Goal: Task Accomplishment & Management: Manage account settings

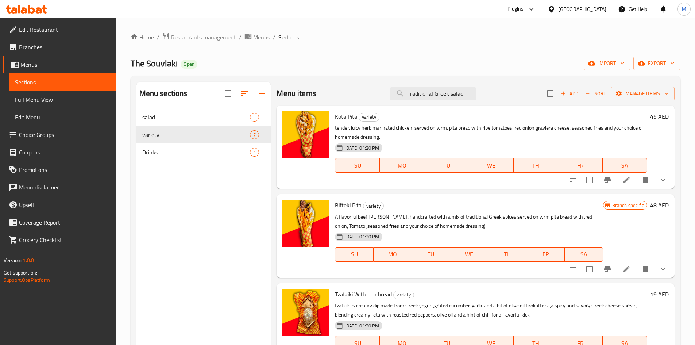
click at [162, 64] on span "The Souvlaki" at bounding box center [154, 63] width 47 height 16
copy span "The Souvlaki"
click at [154, 57] on span "The Souvlaki" at bounding box center [154, 63] width 47 height 16
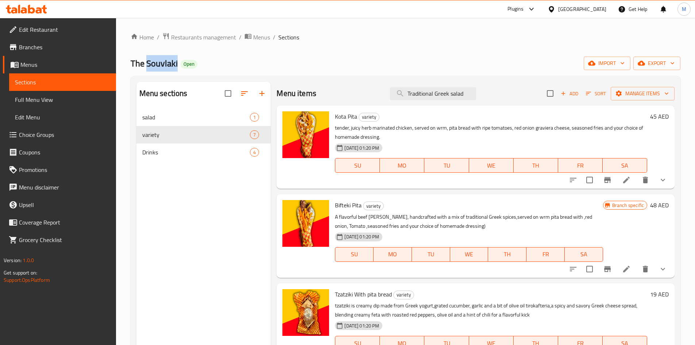
click at [154, 57] on span "The Souvlaki" at bounding box center [154, 63] width 47 height 16
click at [47, 52] on link "Branches" at bounding box center [59, 47] width 113 height 18
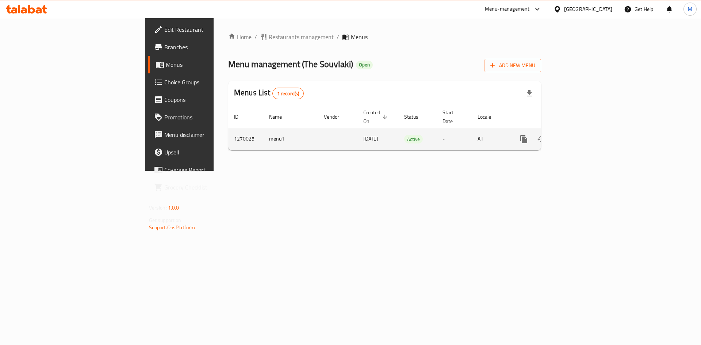
click at [581, 135] on icon "enhanced table" at bounding box center [576, 139] width 9 height 9
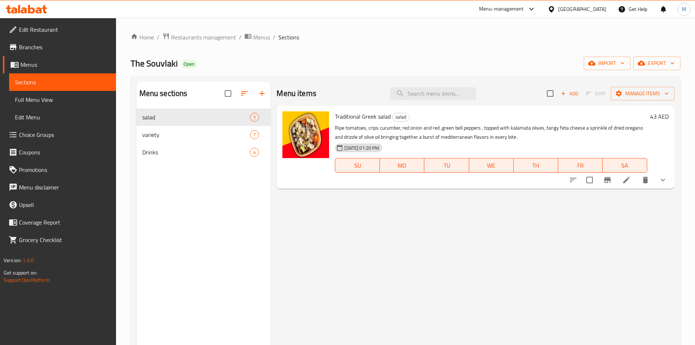
click at [446, 85] on div "Menu items Add Sort Manage items" at bounding box center [476, 94] width 398 height 24
click at [438, 95] on input "search" at bounding box center [433, 93] width 86 height 13
paste input "Kota Pita"
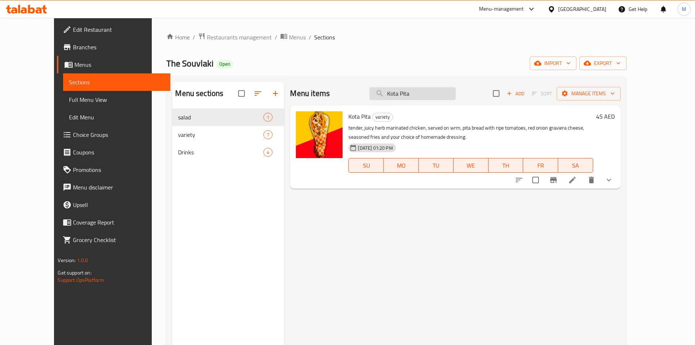
click at [450, 97] on input "Kota Pita" at bounding box center [413, 93] width 86 height 13
paste input "Bifteki"
type input "Bifteki Pita"
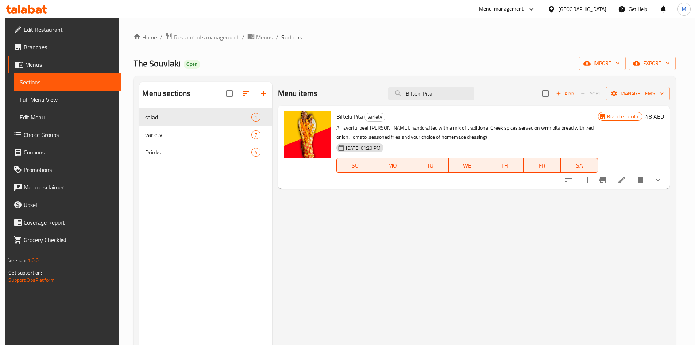
click at [45, 43] on span "Branches" at bounding box center [69, 47] width 91 height 9
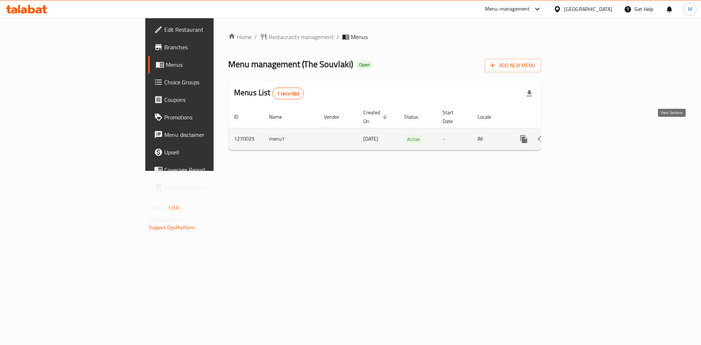
click at [585, 136] on link "enhanced table" at bounding box center [577, 139] width 18 height 18
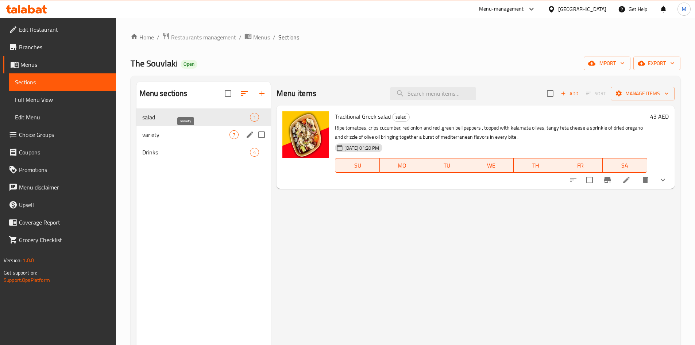
click at [224, 138] on span "variety" at bounding box center [186, 134] width 88 height 9
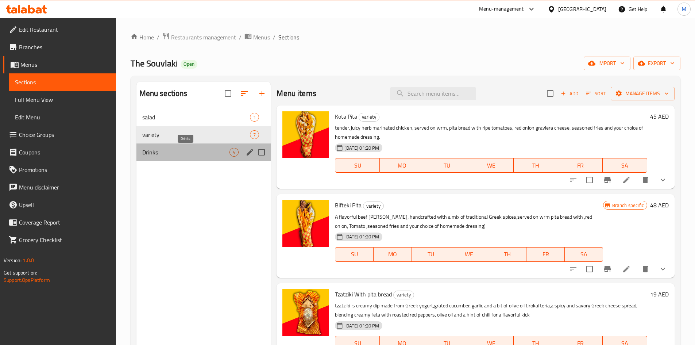
click at [221, 149] on span "Drinks" at bounding box center [186, 152] width 88 height 9
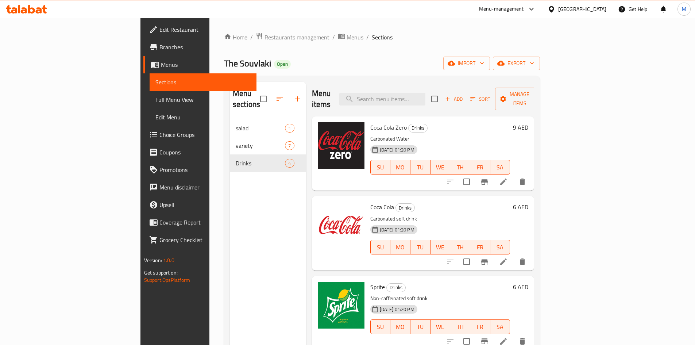
click at [265, 38] on span "Restaurants management" at bounding box center [297, 37] width 65 height 9
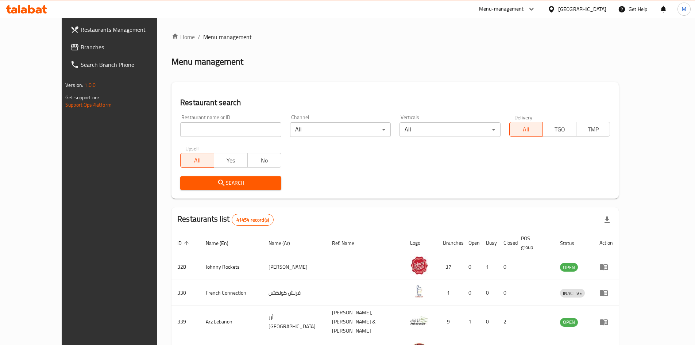
click at [210, 133] on input "search" at bounding box center [230, 129] width 101 height 15
paste input "cubanos"
click button "Search" at bounding box center [230, 183] width 101 height 14
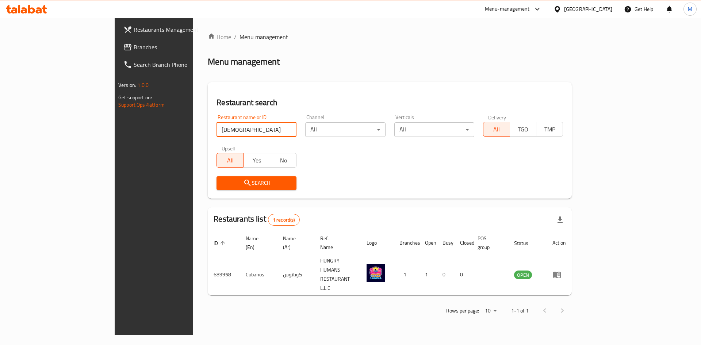
click at [216, 129] on input "cubanos" at bounding box center [256, 129] width 80 height 15
click button "Search" at bounding box center [256, 183] width 80 height 14
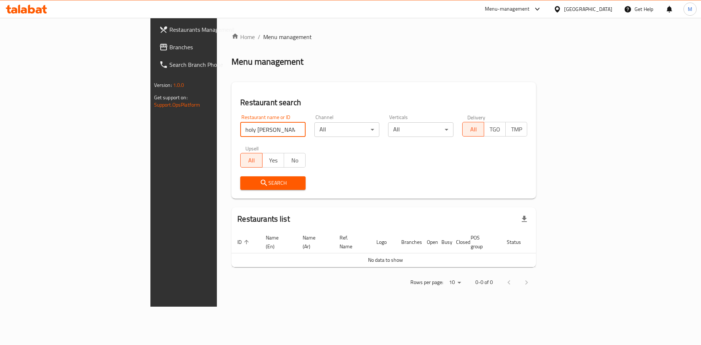
click at [240, 128] on input "holy borek" at bounding box center [272, 129] width 65 height 15
type input "holy burek"
click button "Search" at bounding box center [272, 183] width 65 height 14
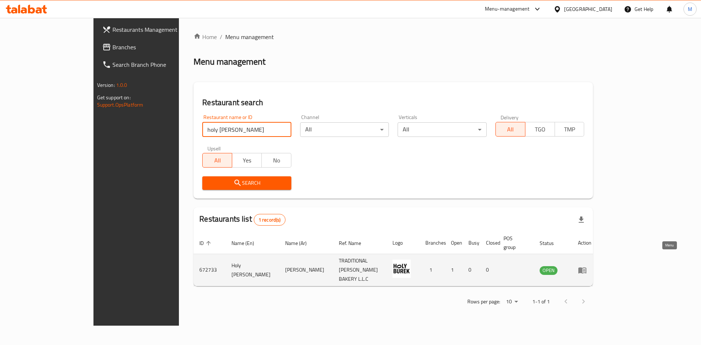
click at [591, 266] on link "enhanced table" at bounding box center [585, 270] width 14 height 9
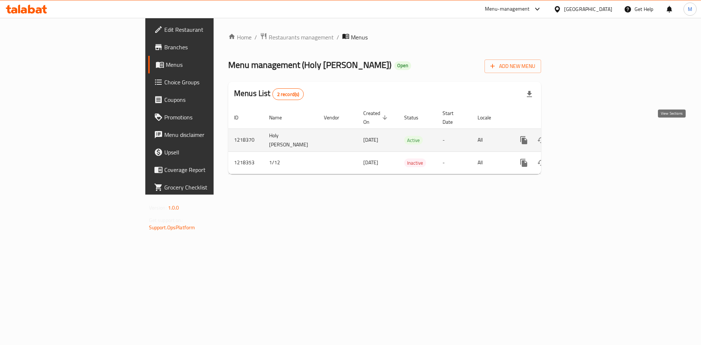
click at [581, 136] on icon "enhanced table" at bounding box center [576, 140] width 9 height 9
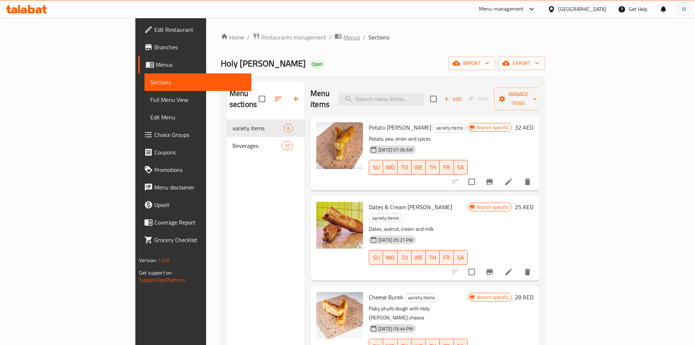
click at [343, 38] on span "Menus" at bounding box center [351, 37] width 17 height 9
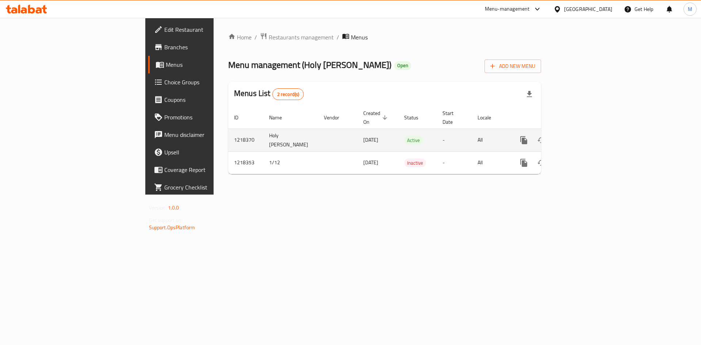
drag, startPoint x: 263, startPoint y: 132, endPoint x: 310, endPoint y: 132, distance: 47.5
click at [357, 132] on td "12/01/2024" at bounding box center [377, 139] width 41 height 23
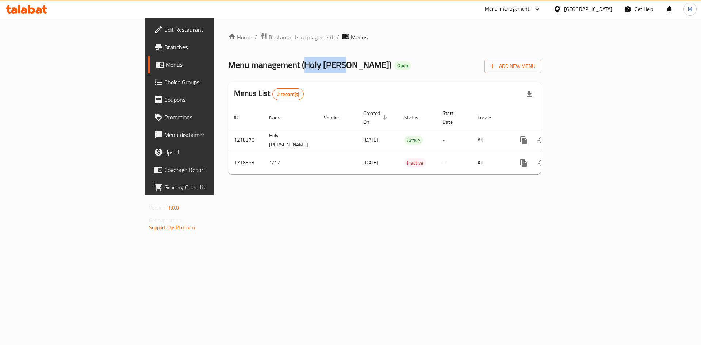
drag, startPoint x: 209, startPoint y: 63, endPoint x: 248, endPoint y: 63, distance: 38.7
click at [248, 63] on span "Menu management ( Holy Burek )" at bounding box center [309, 65] width 163 height 16
copy span "Holy Burek"
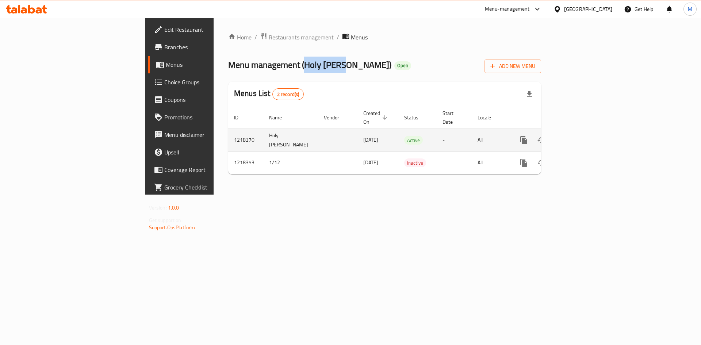
copy span "Holy Burek"
click at [581, 136] on icon "enhanced table" at bounding box center [576, 140] width 9 height 9
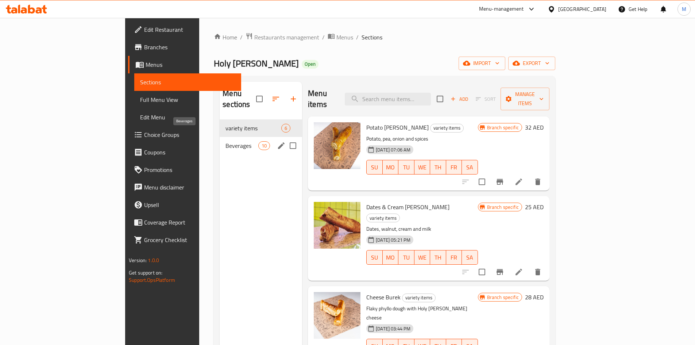
click at [226, 141] on span "Beverages" at bounding box center [242, 145] width 33 height 9
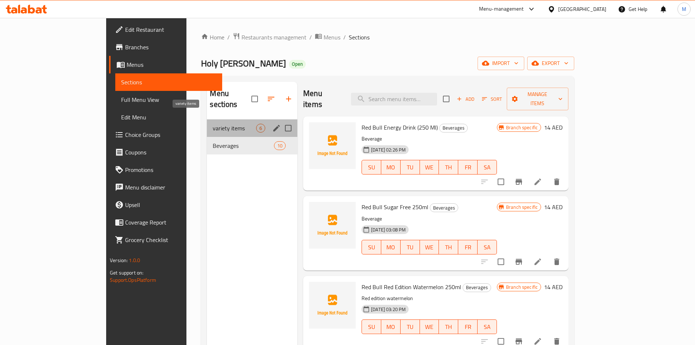
click at [213, 124] on span "variety items" at bounding box center [234, 128] width 43 height 9
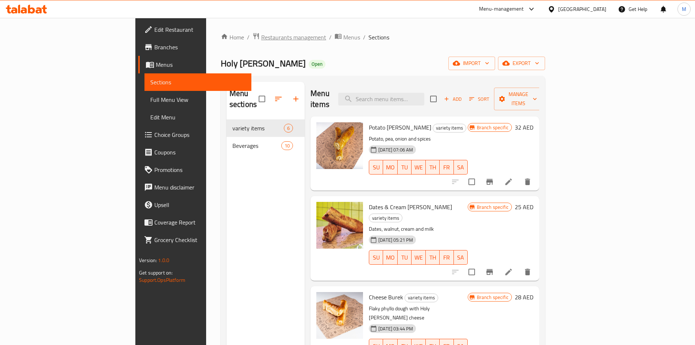
click at [261, 35] on span "Restaurants management" at bounding box center [293, 37] width 65 height 9
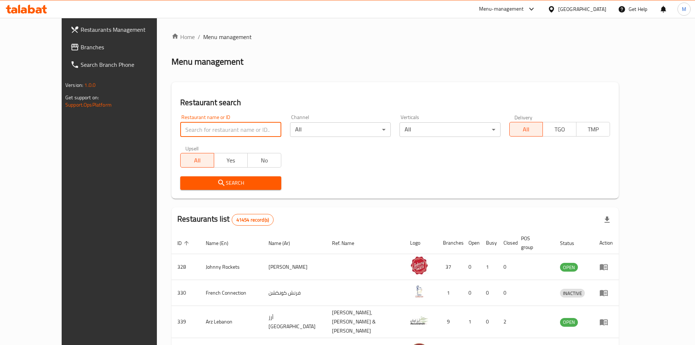
click at [214, 127] on input "search" at bounding box center [230, 129] width 101 height 15
type input "cubanos"
click button "Search" at bounding box center [230, 183] width 101 height 14
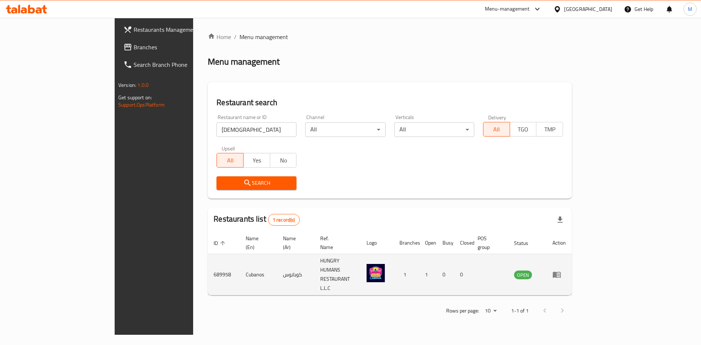
click at [561, 272] on icon "enhanced table" at bounding box center [557, 275] width 8 height 6
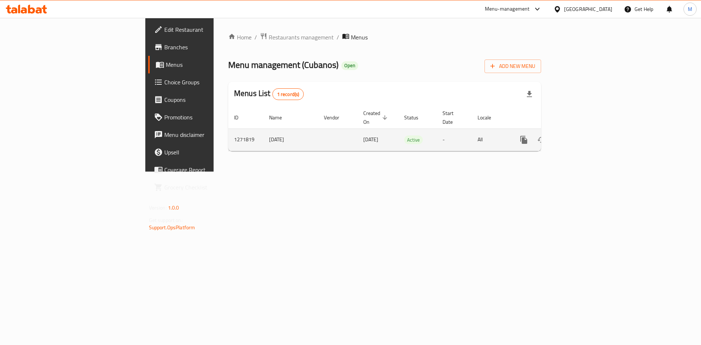
click at [585, 132] on link "enhanced table" at bounding box center [577, 140] width 18 height 18
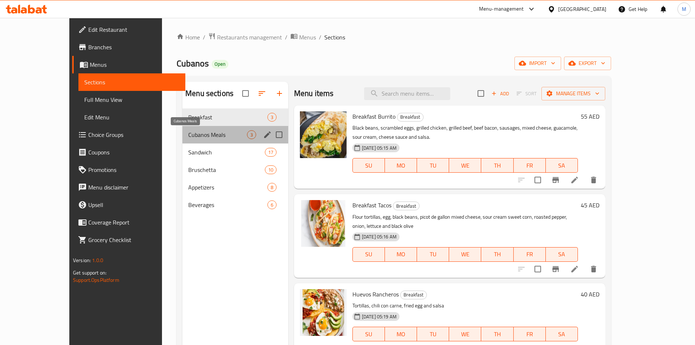
click at [188, 135] on span "Cubanos Meals" at bounding box center [217, 134] width 59 height 9
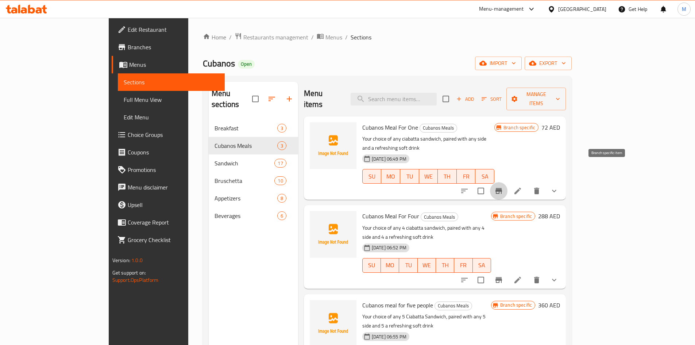
click at [502, 188] on icon "Branch-specific-item" at bounding box center [499, 191] width 7 height 6
click at [495, 134] on p "Your choice of any ciabatta sandwich, paired with any side and a refreshing sof…" at bounding box center [428, 143] width 132 height 18
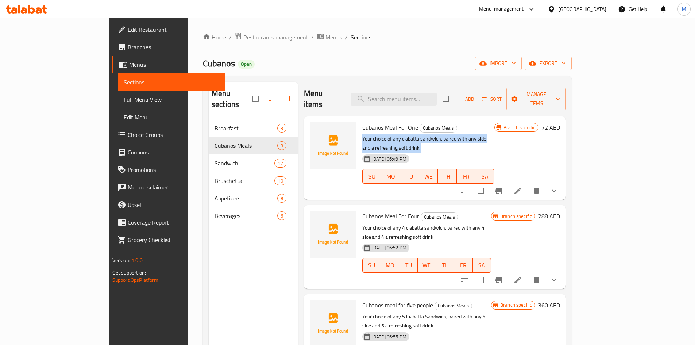
click at [495, 134] on p "Your choice of any ciabatta sandwich, paired with any side and a refreshing sof…" at bounding box center [428, 143] width 132 height 18
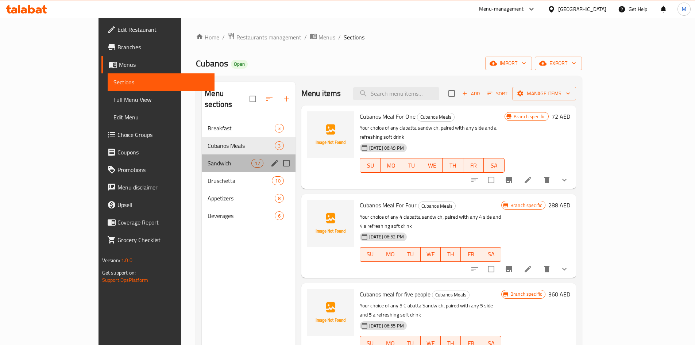
click at [202, 154] on div "Sandwich 17" at bounding box center [248, 163] width 93 height 18
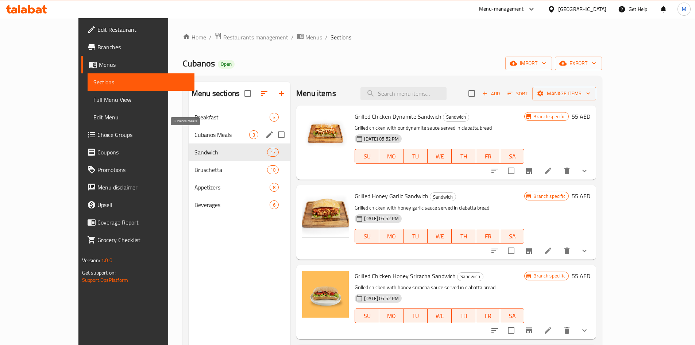
click at [195, 137] on span "Cubanos Meals" at bounding box center [222, 134] width 55 height 9
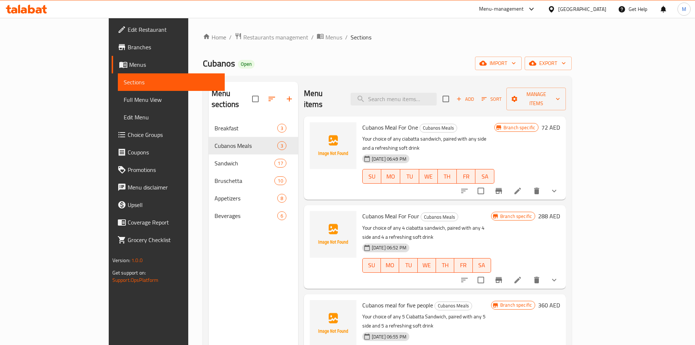
click at [203, 63] on span "⁠Cubanos" at bounding box center [219, 63] width 32 height 16
click at [206, 63] on div "⁠Cubanos Open import export" at bounding box center [387, 64] width 369 height 14
click at [243, 38] on span "Restaurants management" at bounding box center [275, 37] width 65 height 9
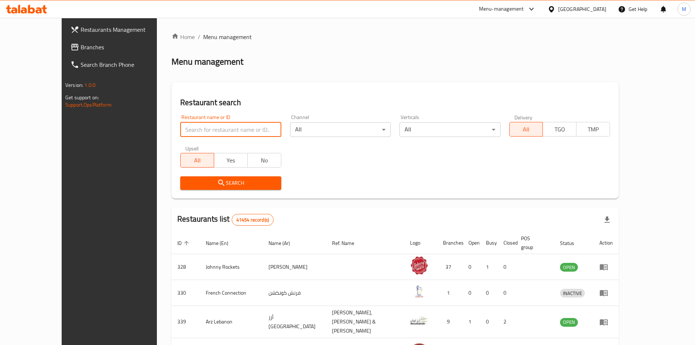
click at [198, 124] on input "search" at bounding box center [230, 129] width 101 height 15
type input "holy burek"
click button "Search" at bounding box center [230, 183] width 101 height 14
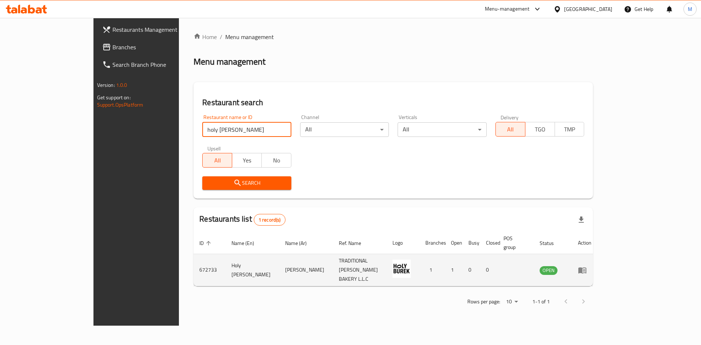
click at [586, 267] on icon "enhanced table" at bounding box center [582, 270] width 8 height 6
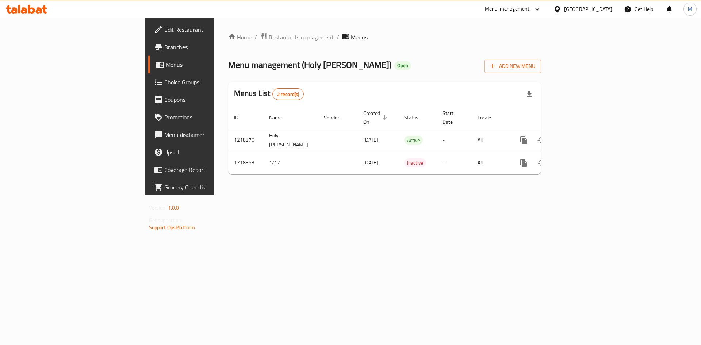
click at [164, 49] on span "Branches" at bounding box center [210, 47] width 92 height 9
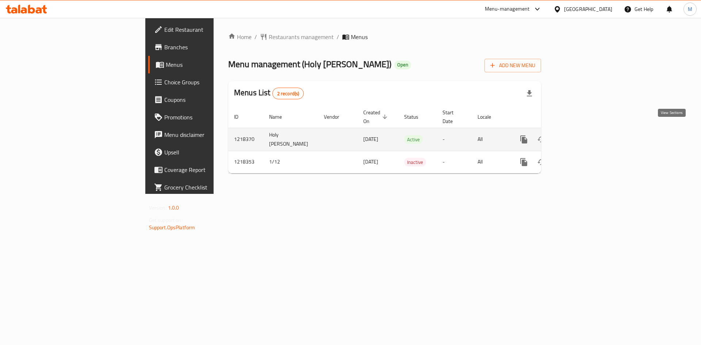
click at [581, 135] on icon "enhanced table" at bounding box center [576, 139] width 9 height 9
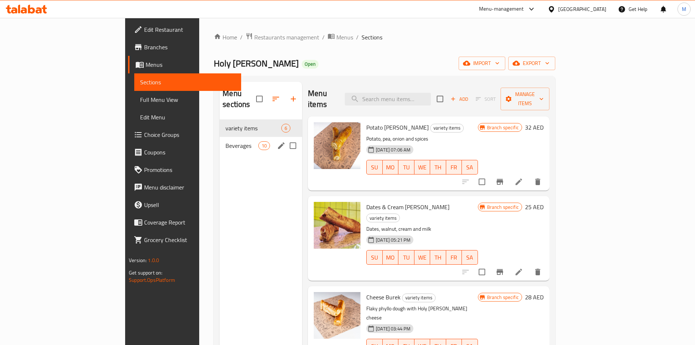
click at [220, 137] on div "Beverages 10" at bounding box center [261, 146] width 82 height 18
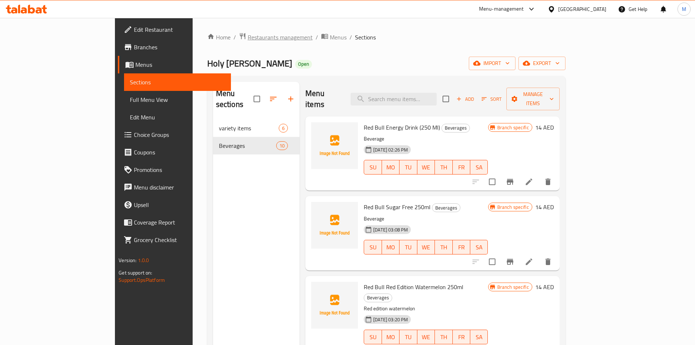
click at [248, 37] on span "Restaurants management" at bounding box center [280, 37] width 65 height 9
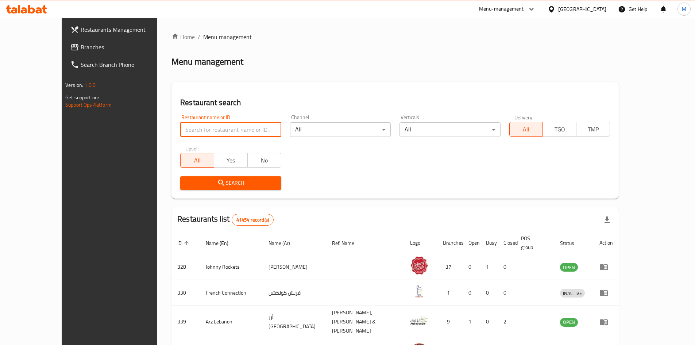
click at [204, 128] on input "search" at bounding box center [230, 129] width 101 height 15
paste input "Jeepney"
type input "Jeepney"
click button "Search" at bounding box center [230, 183] width 101 height 14
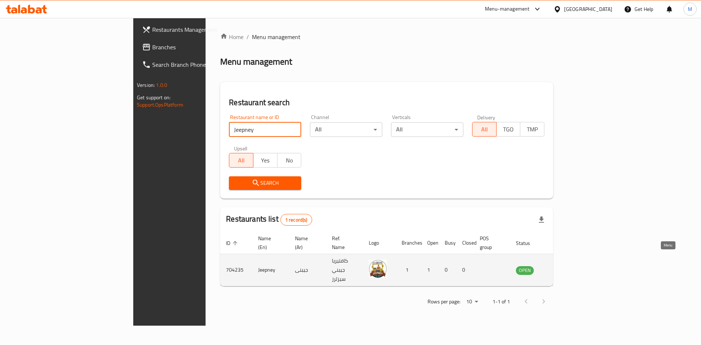
click at [563, 266] on icon "enhanced table" at bounding box center [558, 270] width 9 height 9
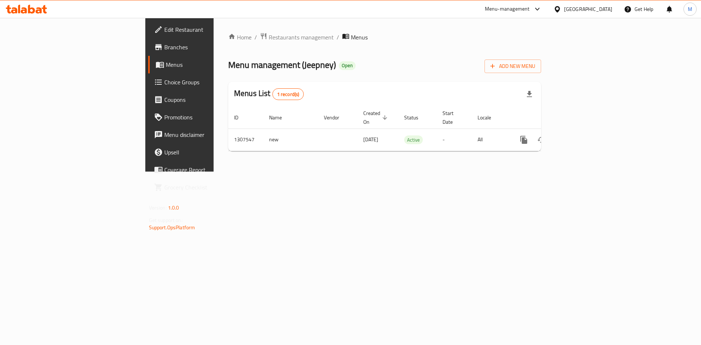
click at [228, 65] on span "Menu management ( Jeepney )" at bounding box center [282, 65] width 108 height 16
copy span "Jeepney"
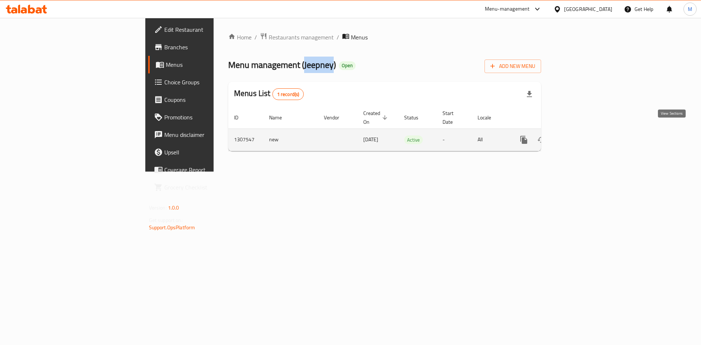
click at [585, 131] on link "enhanced table" at bounding box center [577, 140] width 18 height 18
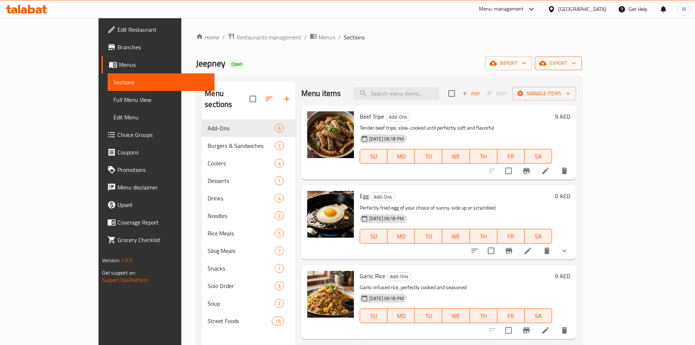
click at [576, 63] on icon "button" at bounding box center [574, 63] width 4 height 2
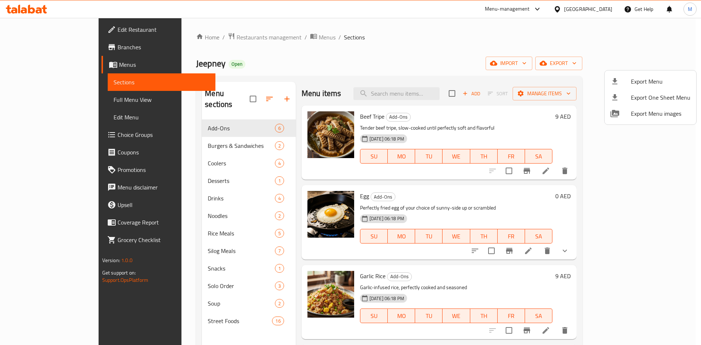
click at [257, 7] on div at bounding box center [350, 172] width 701 height 345
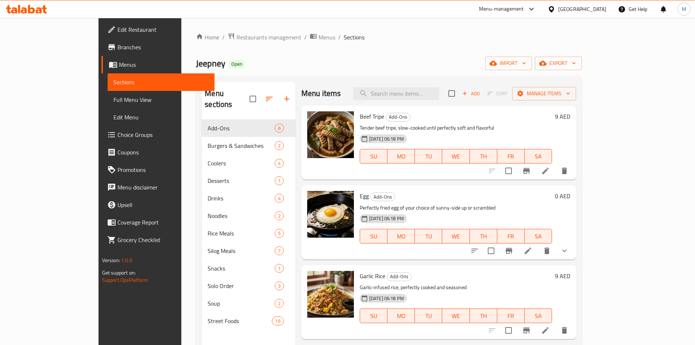
click at [118, 30] on span "Edit Restaurant" at bounding box center [163, 29] width 91 height 9
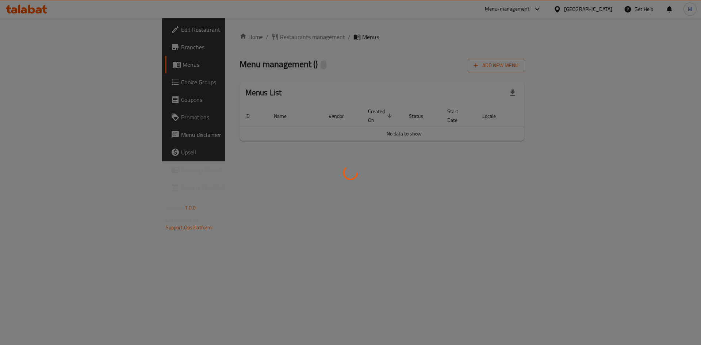
click at [347, 155] on div at bounding box center [350, 172] width 701 height 345
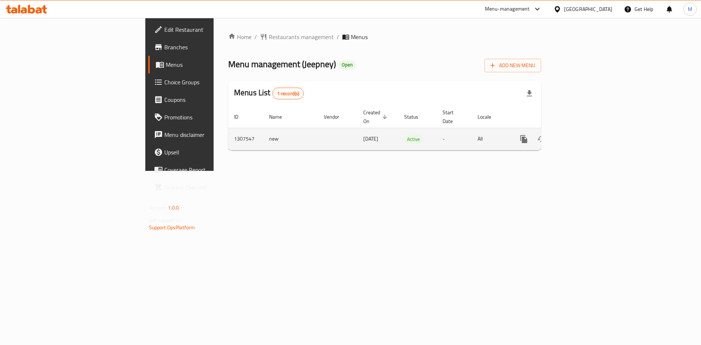
click at [581, 135] on icon "enhanced table" at bounding box center [576, 139] width 9 height 9
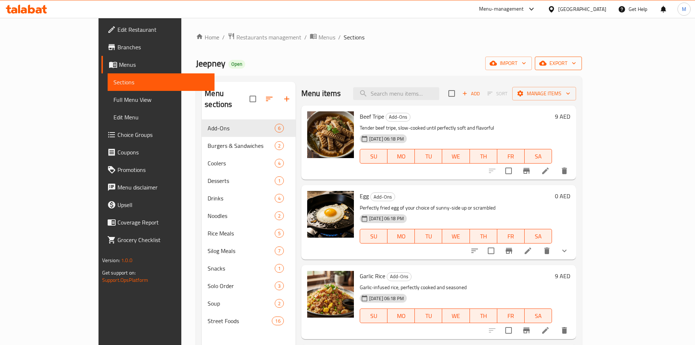
click at [582, 68] on button "export" at bounding box center [558, 64] width 47 height 14
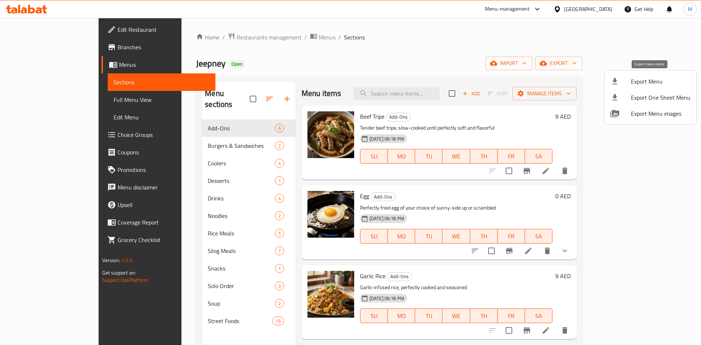
click at [650, 81] on span "Export Menu" at bounding box center [660, 81] width 59 height 9
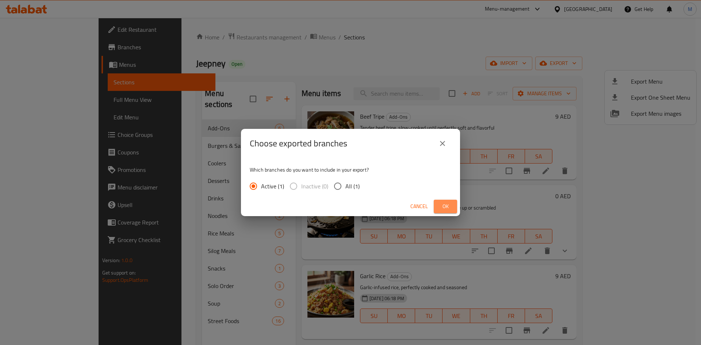
click at [451, 200] on button "Ok" at bounding box center [445, 207] width 23 height 14
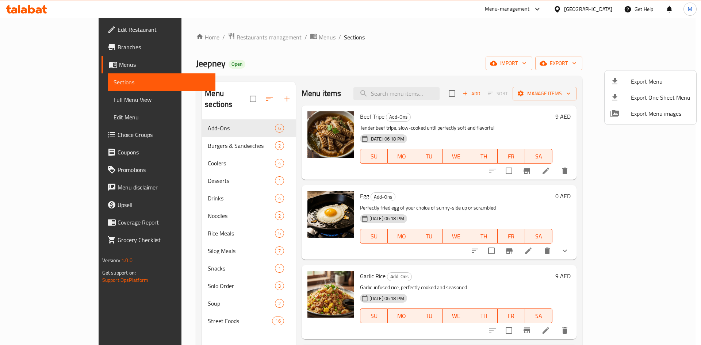
click at [208, 143] on div at bounding box center [350, 172] width 701 height 345
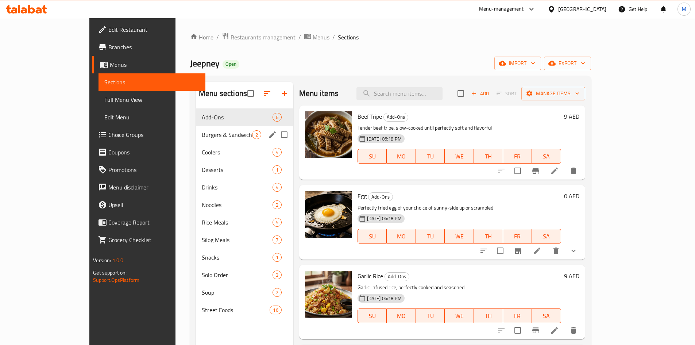
click at [207, 133] on span "Burgers & Sandwiches" at bounding box center [227, 134] width 50 height 9
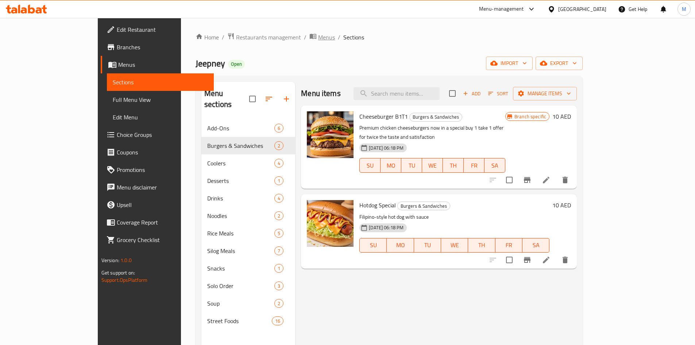
click at [318, 40] on span "Menus" at bounding box center [326, 37] width 17 height 9
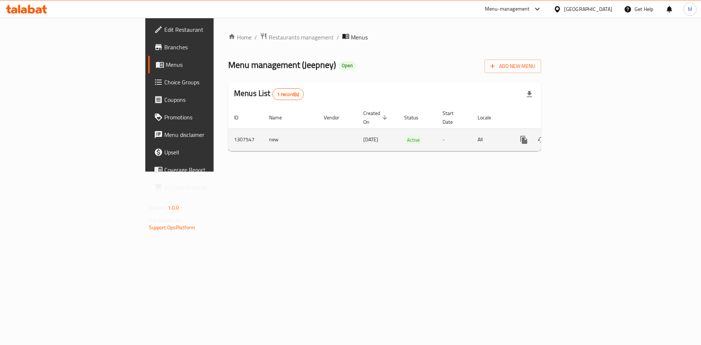
click at [581, 135] on icon "enhanced table" at bounding box center [576, 139] width 9 height 9
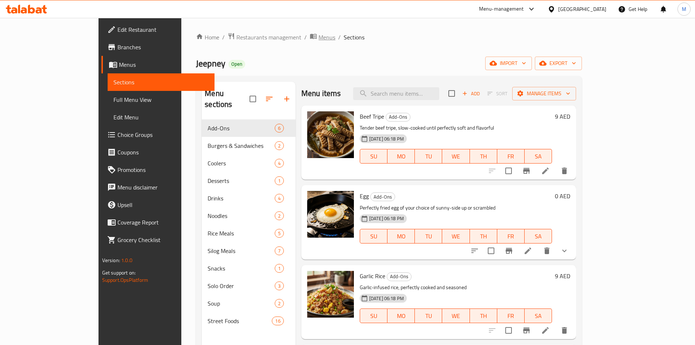
click at [310, 39] on icon "breadcrumb" at bounding box center [313, 35] width 7 height 7
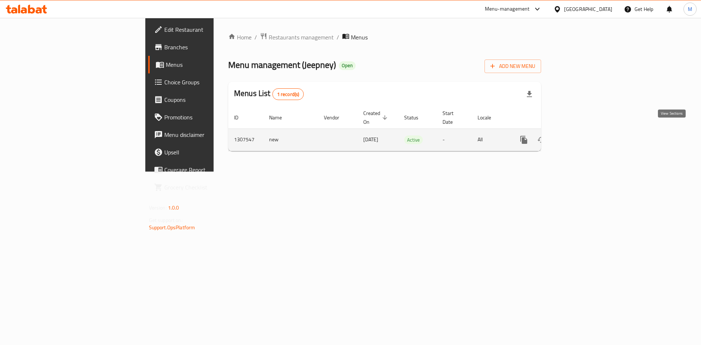
click at [585, 131] on link "enhanced table" at bounding box center [577, 140] width 18 height 18
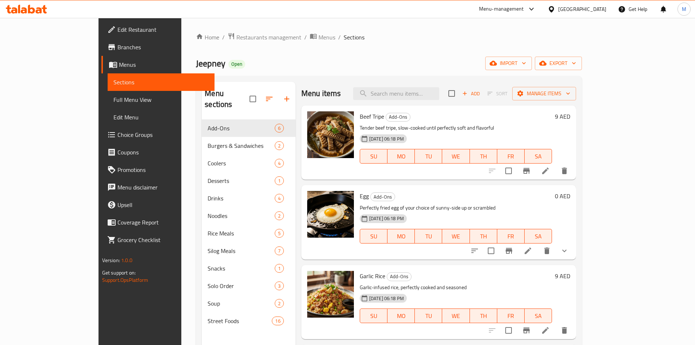
click at [118, 47] on span "Branches" at bounding box center [163, 47] width 91 height 9
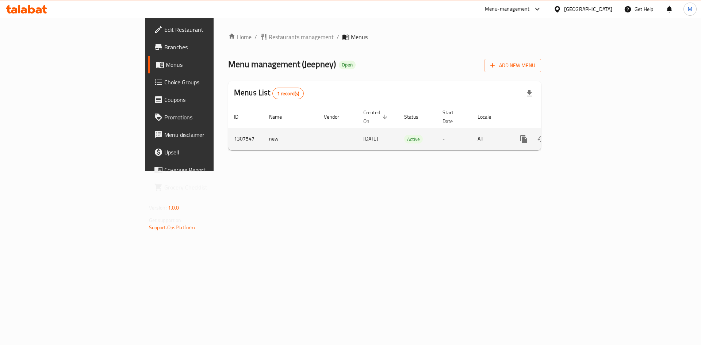
click at [580, 136] on icon "enhanced table" at bounding box center [576, 139] width 7 height 7
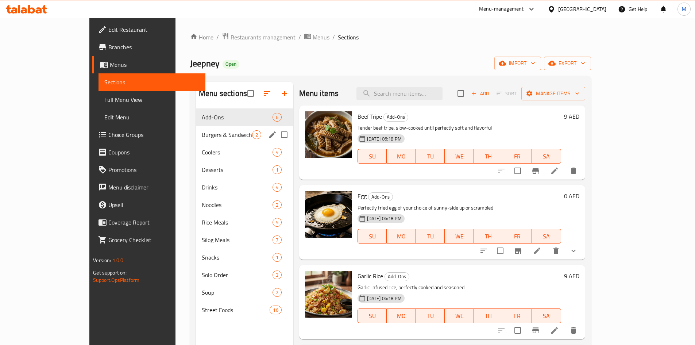
click at [196, 139] on div "Burgers & Sandwiches 2" at bounding box center [244, 135] width 97 height 18
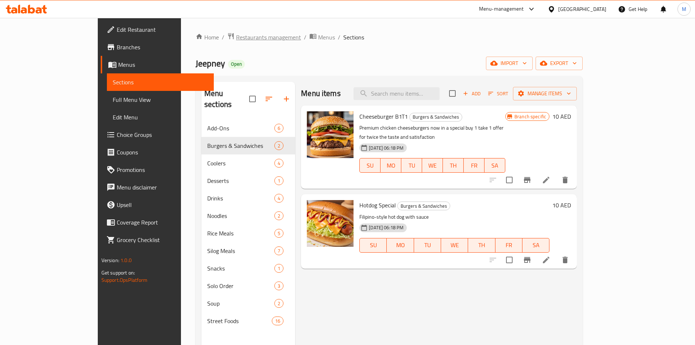
click at [236, 37] on span "Restaurants management" at bounding box center [268, 37] width 65 height 9
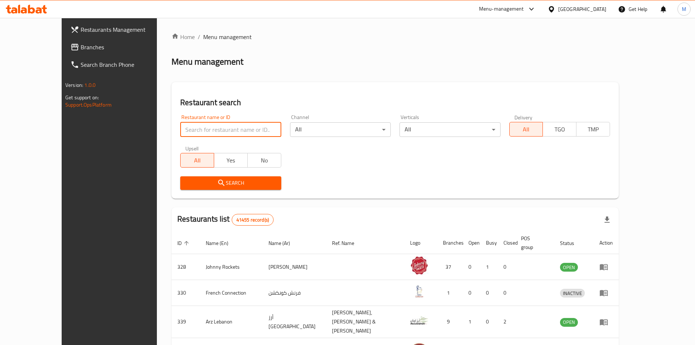
click at [196, 127] on input "search" at bounding box center [230, 129] width 101 height 15
paste input "Cubanos"
click button "Search" at bounding box center [230, 183] width 101 height 14
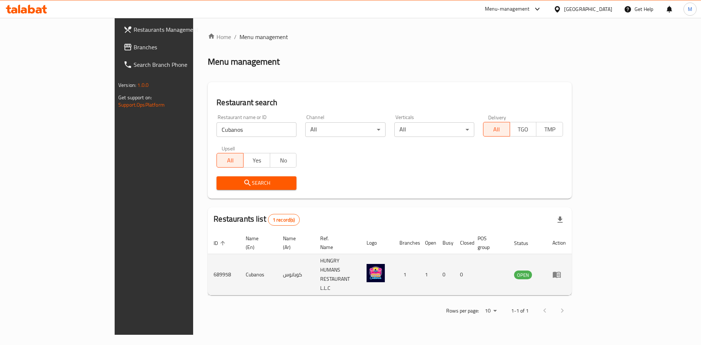
click at [208, 262] on td "689958" at bounding box center [224, 274] width 32 height 41
copy td "689958"
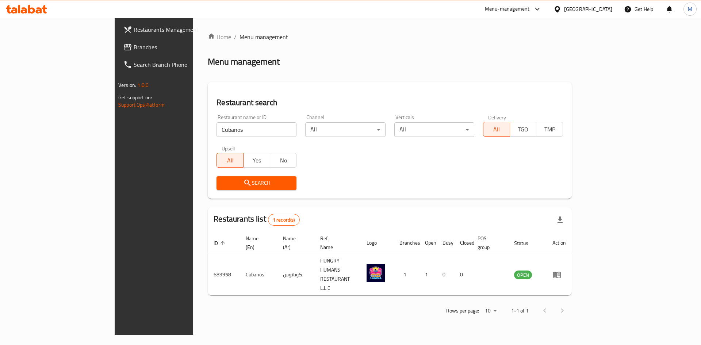
click at [223, 131] on input "Cubanos" at bounding box center [256, 129] width 80 height 15
paste input "Holy Burek"
click button "Search" at bounding box center [256, 183] width 80 height 14
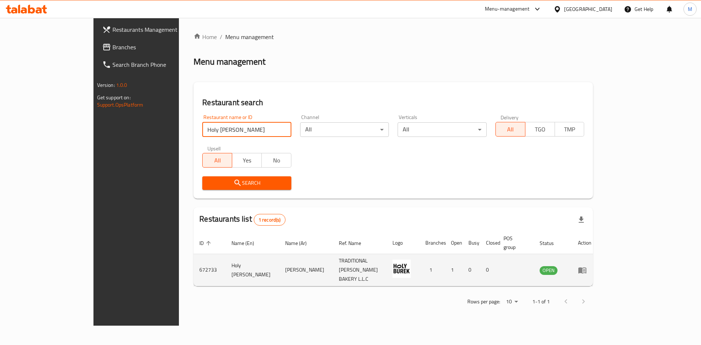
click at [193, 257] on td "672733" at bounding box center [209, 270] width 32 height 32
copy td "672733"
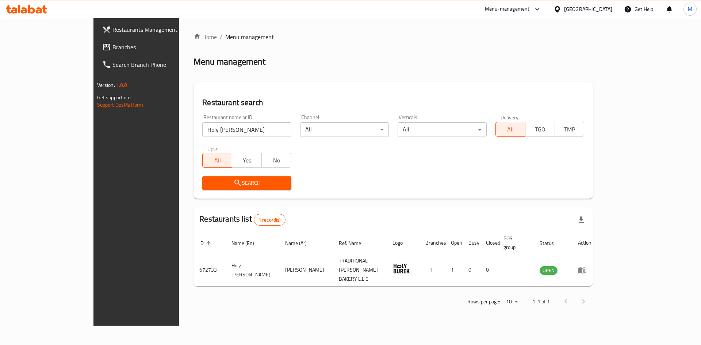
click at [214, 128] on input "Holy Burek" at bounding box center [246, 129] width 89 height 15
paste input "Salsa Republic"
click at [214, 127] on input "Holy Salsa Republic" at bounding box center [246, 129] width 89 height 15
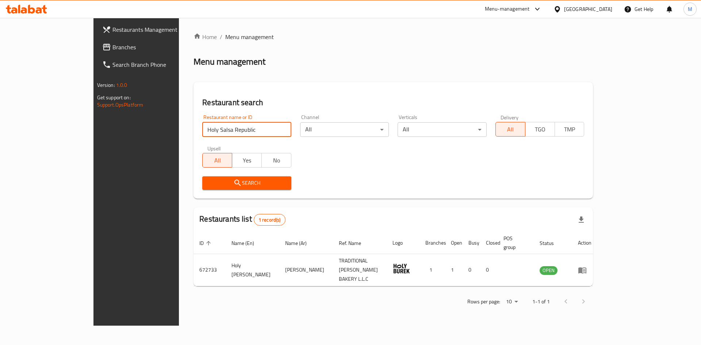
click at [214, 127] on input "Holy Salsa Republic" at bounding box center [246, 129] width 89 height 15
paste input "search"
type input "Salsa Republic"
click button "Search" at bounding box center [246, 183] width 89 height 14
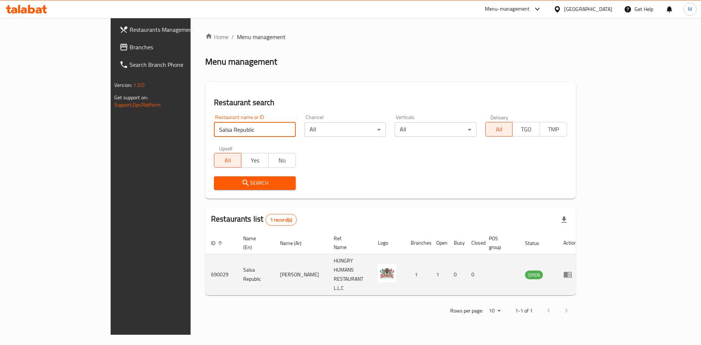
click at [205, 260] on td "690029" at bounding box center [221, 274] width 32 height 41
copy td "690029"
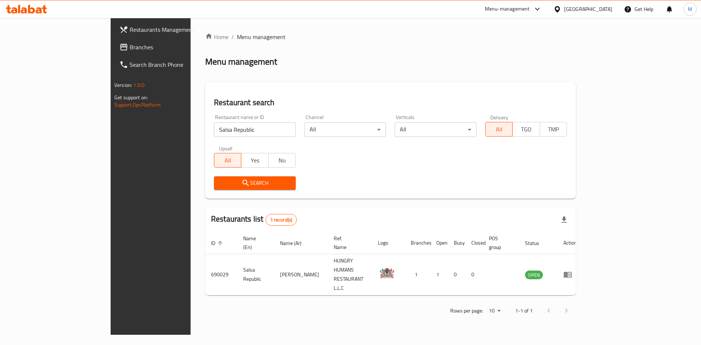
click at [301, 168] on div "Restaurant name or ID Salsa Republic Restaurant name or ID Channel All ​ Vertic…" at bounding box center [390, 152] width 362 height 84
click at [229, 120] on div "Restaurant name or ID Salsa Republic Restaurant name or ID" at bounding box center [255, 126] width 82 height 22
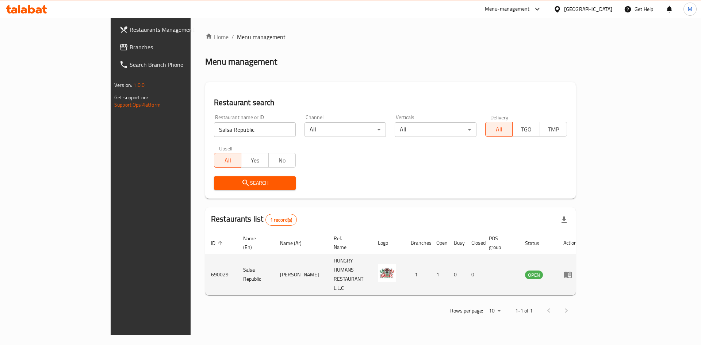
click at [572, 270] on icon "enhanced table" at bounding box center [567, 274] width 9 height 9
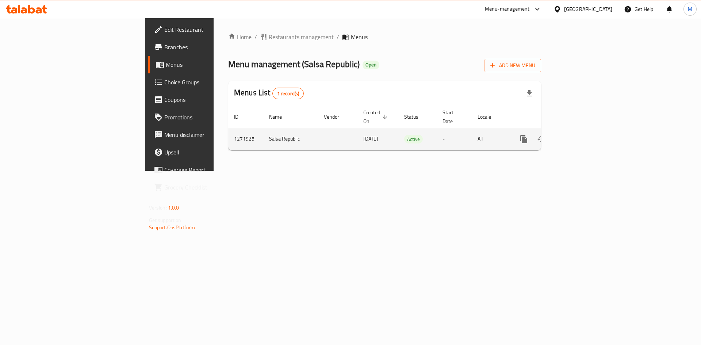
click at [585, 130] on link "enhanced table" at bounding box center [577, 139] width 18 height 18
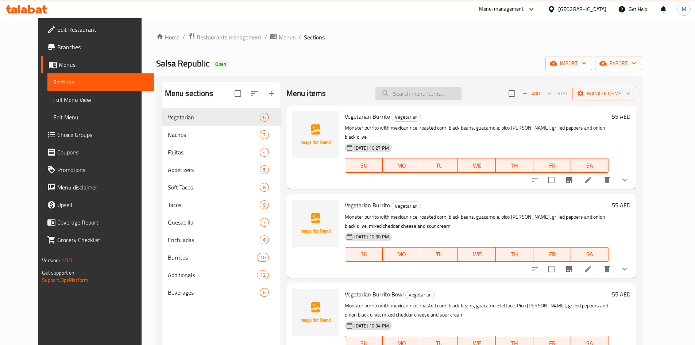
click at [424, 91] on input "search" at bounding box center [419, 93] width 86 height 13
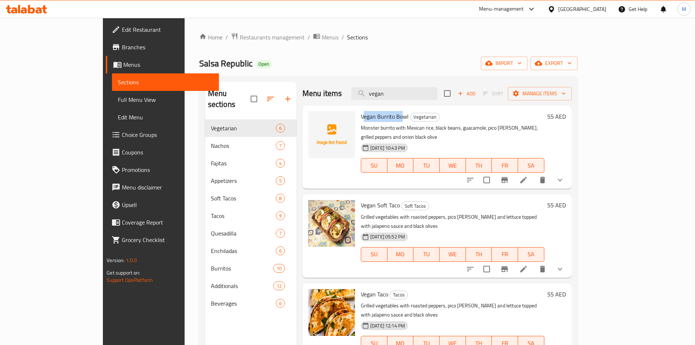
drag, startPoint x: 337, startPoint y: 122, endPoint x: 379, endPoint y: 118, distance: 42.2
click at [379, 118] on span "Vegan Burrito Bowl" at bounding box center [385, 116] width 48 height 11
click at [411, 117] on span "Vegetarian" at bounding box center [425, 117] width 29 height 8
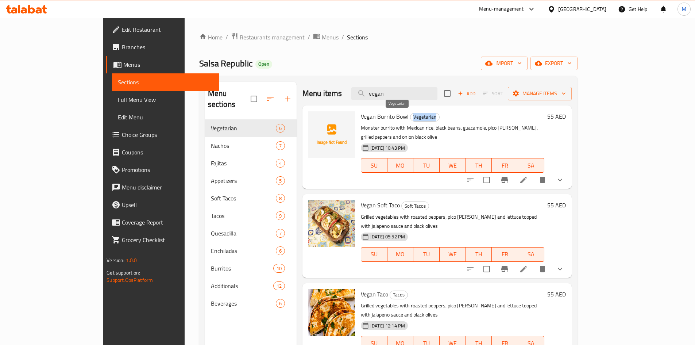
click at [411, 117] on span "Vegetarian" at bounding box center [425, 117] width 29 height 8
click at [441, 118] on h6 "Vegan Burrito Bowl Vegetarian" at bounding box center [453, 116] width 184 height 10
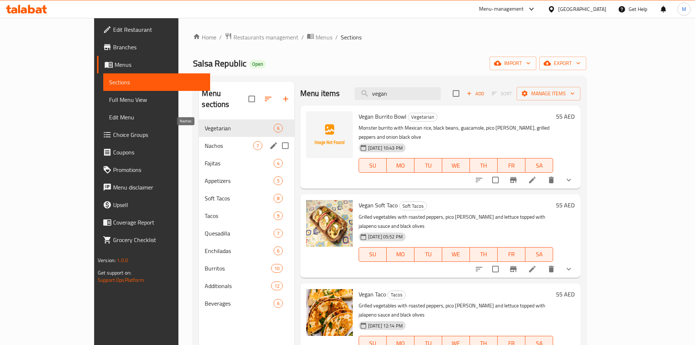
click at [205, 141] on span "Nachos" at bounding box center [229, 145] width 48 height 9
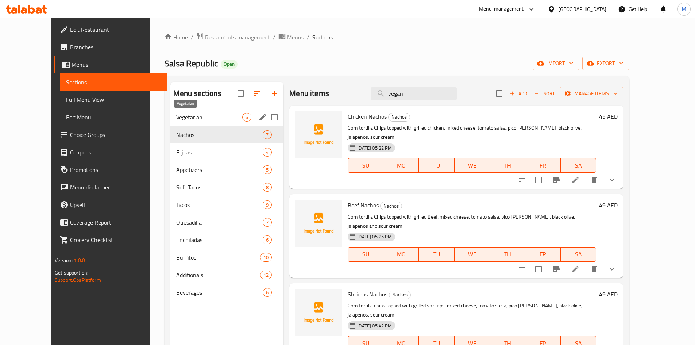
click at [181, 120] on span "Vegetarian" at bounding box center [209, 117] width 66 height 9
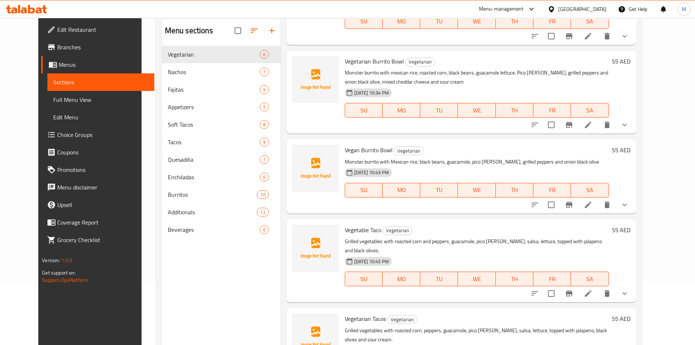
scroll to position [102, 0]
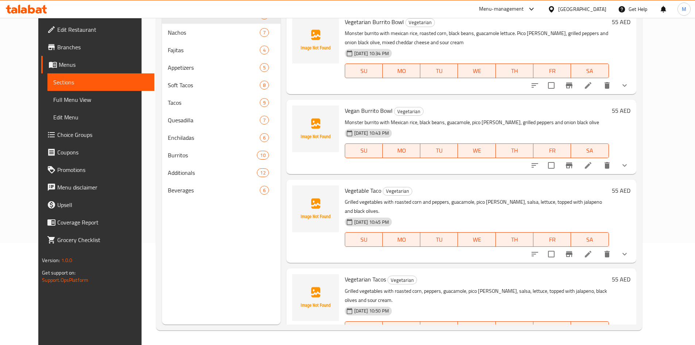
click at [432, 118] on p "Monster burrito with Mexican rice, black beans, guacamole, pico [PERSON_NAME], …" at bounding box center [477, 122] width 264 height 9
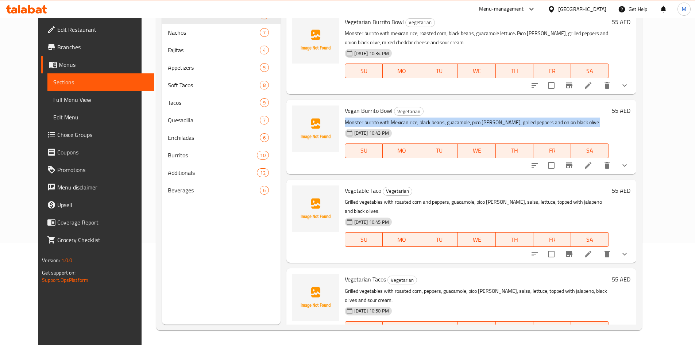
click at [432, 118] on p "Monster burrito with Mexican rice, black beans, guacamole, pico [PERSON_NAME], …" at bounding box center [477, 122] width 264 height 9
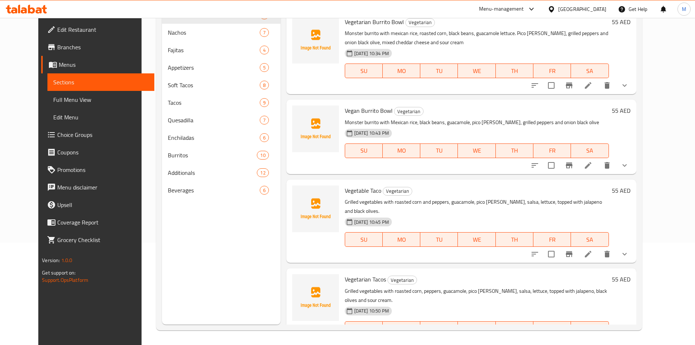
click at [459, 128] on div "[DATE] 10:43 PM SU MO TU WE TH FR SA" at bounding box center [477, 145] width 270 height 39
click at [365, 185] on span "Vegetable Taco" at bounding box center [363, 190] width 36 height 11
copy h6 "Taco"
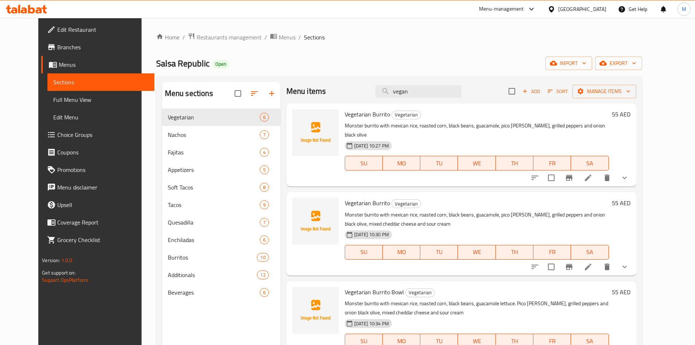
scroll to position [0, 0]
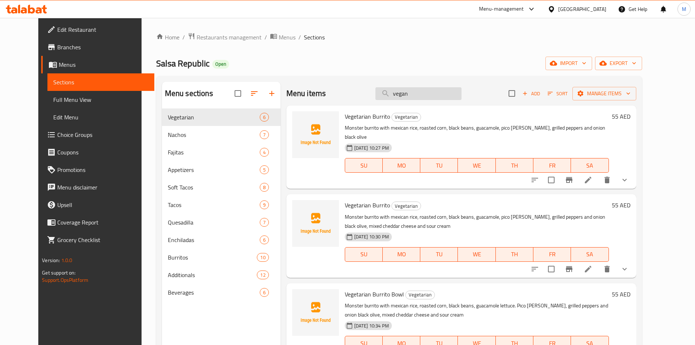
click at [436, 92] on input "vegan" at bounding box center [419, 93] width 86 height 13
click at [436, 92] on input "v" at bounding box center [419, 93] width 86 height 13
paste input "Taco"
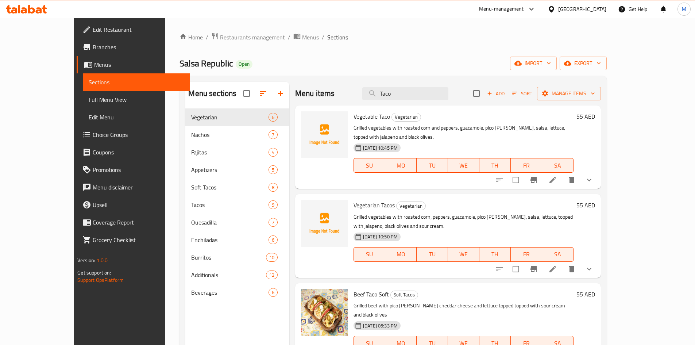
type input "Taco"
click at [425, 112] on h6 "Vegetable Taco Vegetarian" at bounding box center [464, 116] width 220 height 10
click at [424, 102] on div "Menu items Taco Add Sort Manage items" at bounding box center [448, 94] width 306 height 24
click at [430, 96] on input "Taco" at bounding box center [405, 93] width 86 height 13
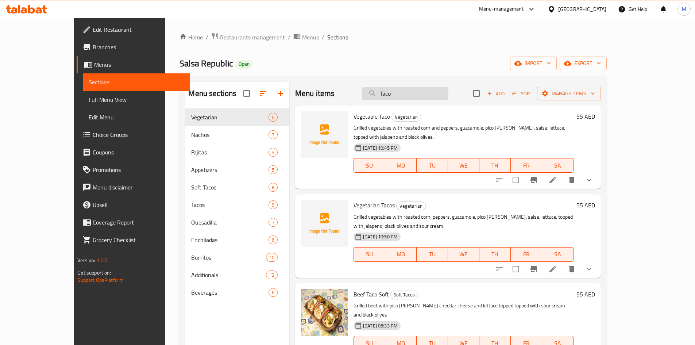
click at [430, 96] on input "Taco" at bounding box center [405, 93] width 86 height 13
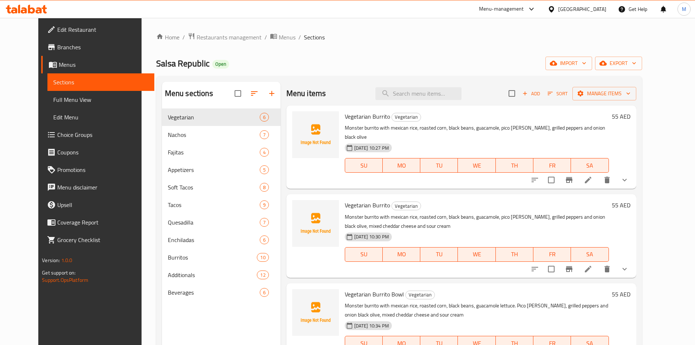
click at [350, 117] on span "Vegetarian Burrito" at bounding box center [367, 116] width 45 height 11
click at [354, 115] on span "Vegetarian Burrito" at bounding box center [367, 116] width 45 height 11
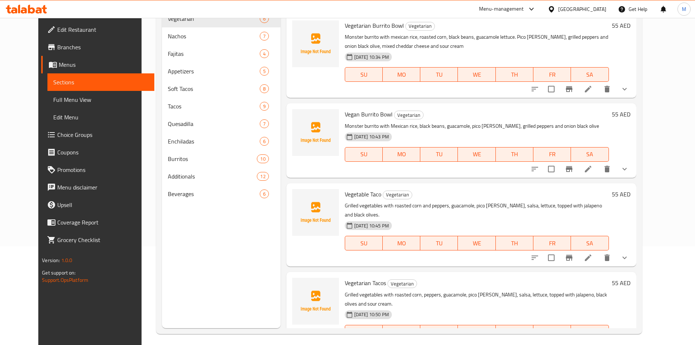
scroll to position [102, 0]
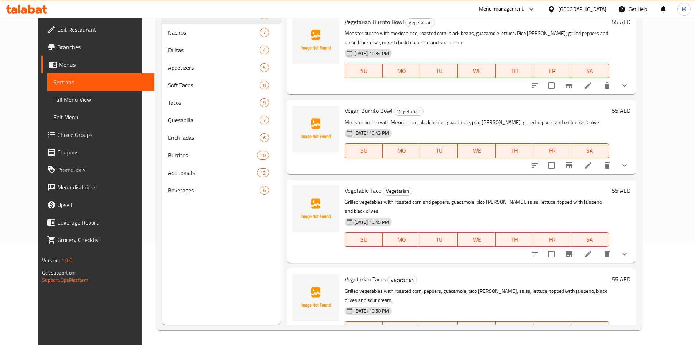
click at [355, 274] on span "Vegetarian Tacos" at bounding box center [365, 279] width 41 height 11
click at [418, 185] on h6 "Vegetable Taco Vegetarian" at bounding box center [477, 190] width 264 height 10
click at [347, 187] on div "Vegetable Taco Vegetarian Grilled vegetables with roasted corn and peppers, gua…" at bounding box center [477, 220] width 270 height 77
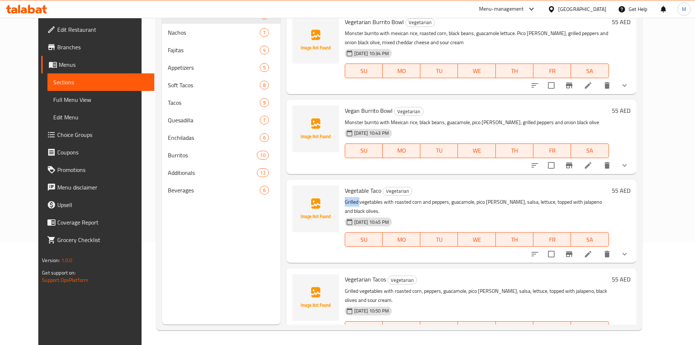
click at [347, 187] on div "Vegetable Taco Vegetarian Grilled vegetables with roasted corn and peppers, gua…" at bounding box center [477, 220] width 270 height 77
click at [355, 274] on span "Vegetarian Tacos" at bounding box center [365, 279] width 41 height 11
click at [442, 245] on div "Vegetable Taco Vegetarian Grilled vegetables with roasted corn and peppers, gua…" at bounding box center [461, 221] width 350 height 83
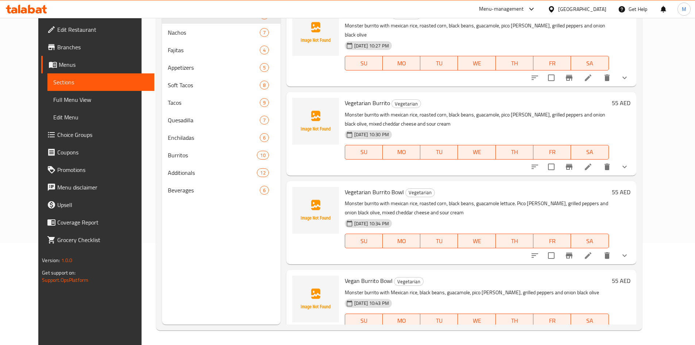
scroll to position [0, 0]
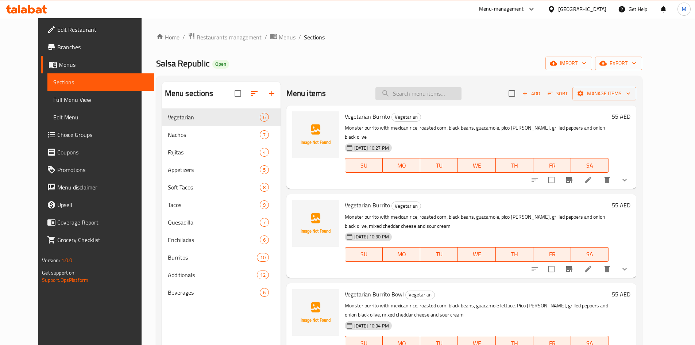
click at [446, 96] on input "search" at bounding box center [419, 93] width 86 height 13
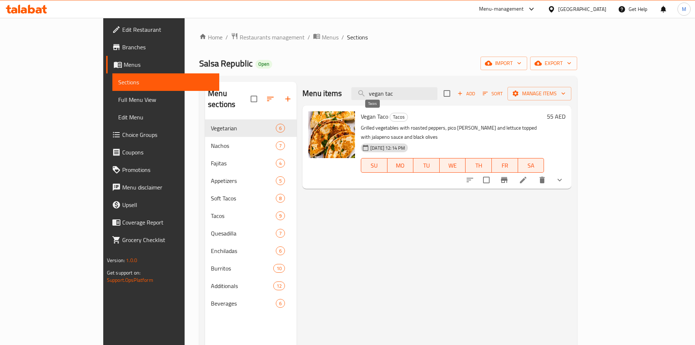
type input "vegan tac"
click at [390, 118] on span "Tacos" at bounding box center [399, 117] width 18 height 8
click at [454, 126] on p "Grilled vegetables with roasted peppers, pico [PERSON_NAME] and lettuce topped …" at bounding box center [452, 132] width 183 height 18
click at [390, 119] on span "Tacos" at bounding box center [399, 117] width 18 height 8
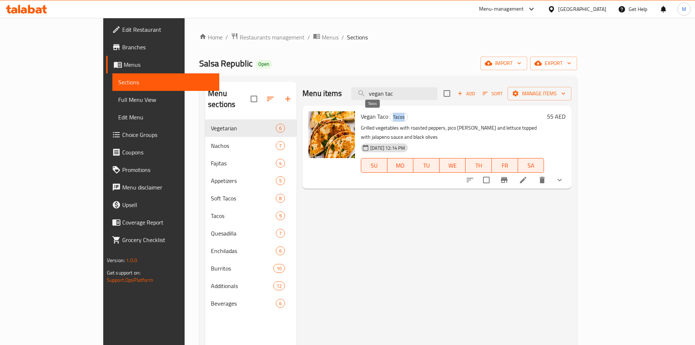
click at [390, 119] on span "Tacos" at bounding box center [399, 117] width 18 height 8
click at [411, 119] on h6 "Vegan Taco Tacos" at bounding box center [452, 116] width 183 height 10
drag, startPoint x: 337, startPoint y: 112, endPoint x: 364, endPoint y: 115, distance: 26.8
click at [364, 115] on h6 "Vegan Taco Tacos" at bounding box center [452, 116] width 183 height 10
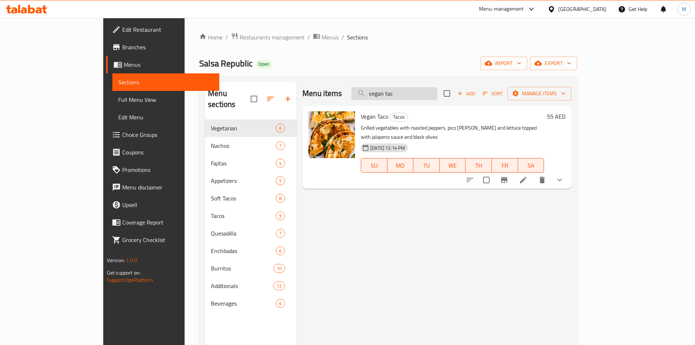
click at [430, 98] on input "vegan tac" at bounding box center [394, 93] width 86 height 13
click at [426, 110] on div "Vegan Taco Tacos Grilled vegetables with roasted peppers, pico [PERSON_NAME] an…" at bounding box center [452, 146] width 189 height 77
drag, startPoint x: 334, startPoint y: 115, endPoint x: 360, endPoint y: 118, distance: 26.4
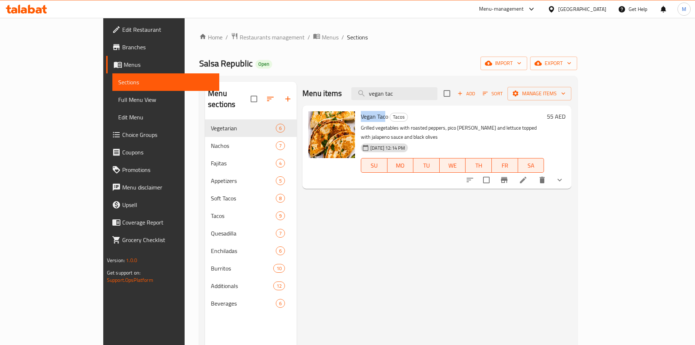
click at [360, 118] on div "Vegan Taco Tacos Grilled vegetables with roasted peppers, pico [PERSON_NAME] an…" at bounding box center [452, 146] width 189 height 77
click at [391, 119] on h6 "Vegan Taco Tacos" at bounding box center [452, 116] width 183 height 10
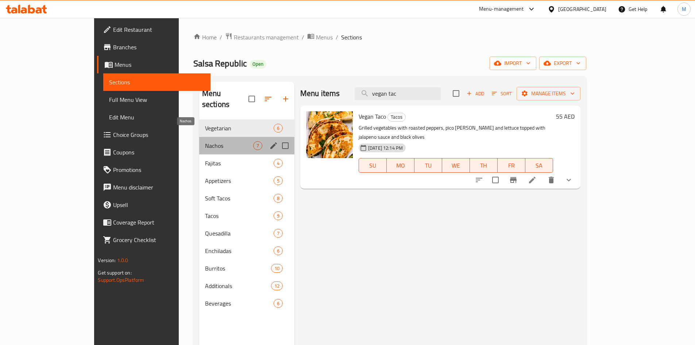
click at [205, 141] on span "Nachos" at bounding box center [229, 145] width 48 height 9
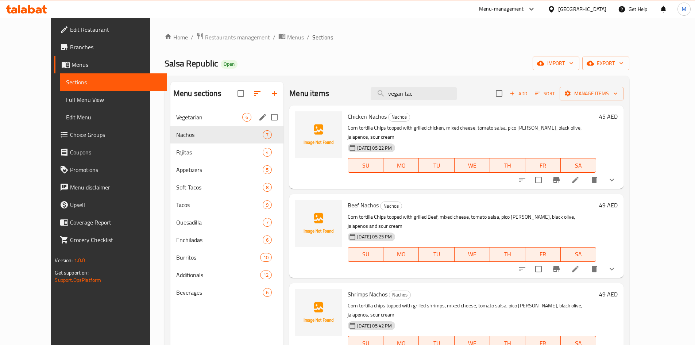
click at [170, 121] on div "Vegetarian 6" at bounding box center [227, 117] width 114 height 18
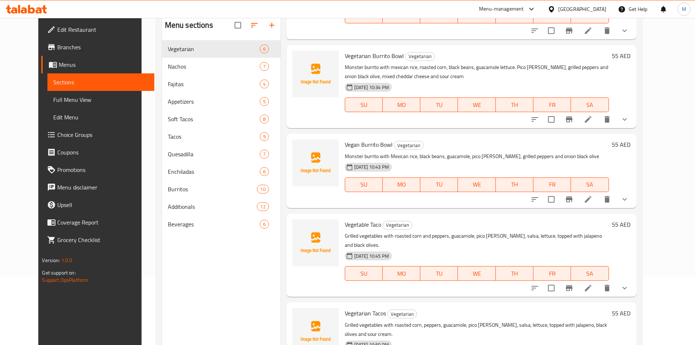
scroll to position [102, 0]
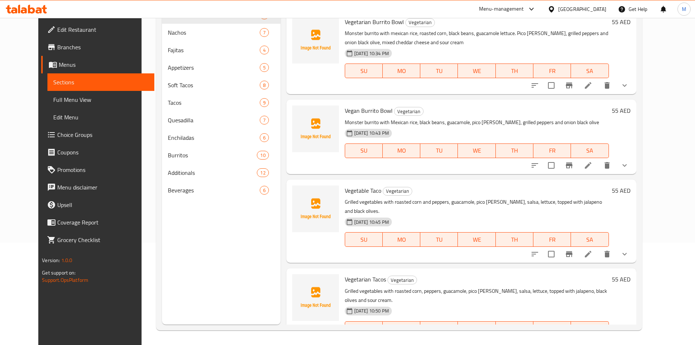
click at [345, 274] on span "Vegetarian Tacos" at bounding box center [365, 279] width 41 height 11
drag, startPoint x: 334, startPoint y: 260, endPoint x: 377, endPoint y: 259, distance: 42.3
click at [377, 271] on div "Vegetarian Tacos Vegetarian Grilled vegetables with roasted corn, peppers, guac…" at bounding box center [477, 309] width 270 height 77
click at [377, 274] on h6 "Vegetarian Tacos Vegetarian" at bounding box center [477, 279] width 264 height 10
click at [376, 249] on div "Menu items vegan tac Add Sort Manage items Vegetarian Burrito Vegetarian Monste…" at bounding box center [459, 152] width 356 height 345
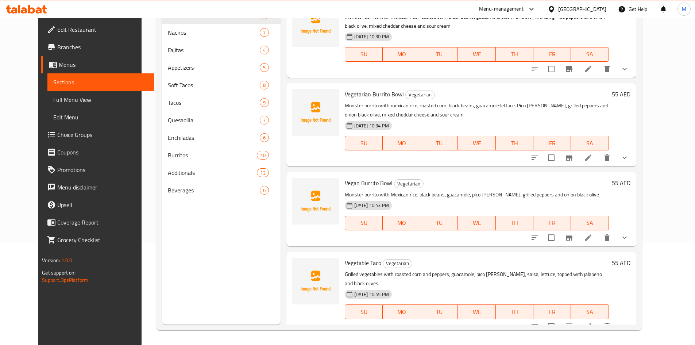
scroll to position [97, 0]
drag, startPoint x: 337, startPoint y: 175, endPoint x: 382, endPoint y: 176, distance: 45.3
click at [382, 178] on span "Vegan Burrito Bowl" at bounding box center [369, 183] width 48 height 11
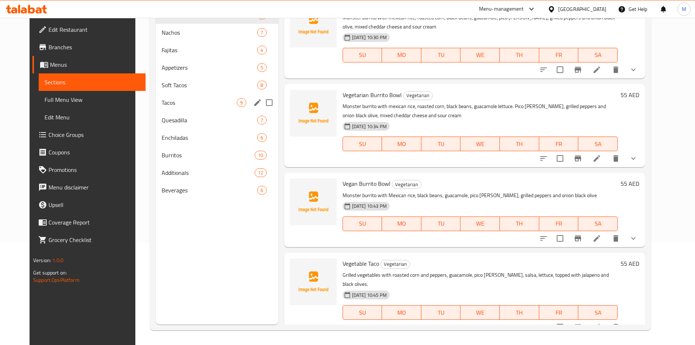
click at [171, 108] on div "Tacos 9" at bounding box center [217, 103] width 122 height 18
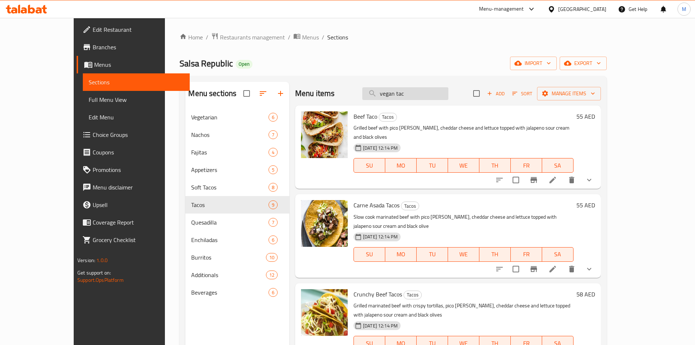
click at [430, 95] on input "vegan tac" at bounding box center [405, 93] width 86 height 13
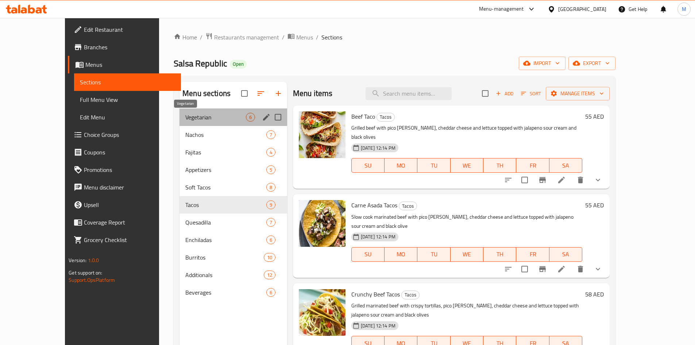
click at [185, 116] on span "Vegetarian" at bounding box center [215, 117] width 61 height 9
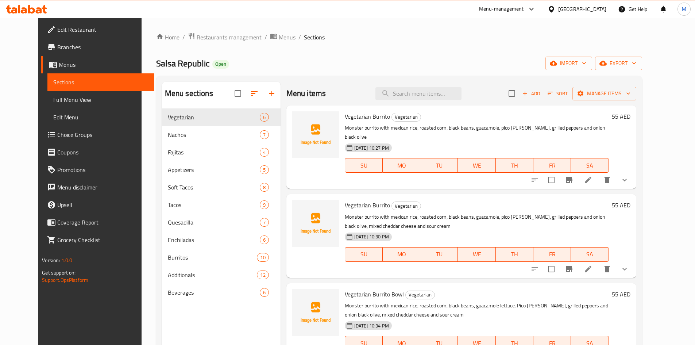
click at [389, 289] on span "Vegetarian Burrito Bowl" at bounding box center [374, 294] width 59 height 11
copy h6 "Bowl"
click at [439, 86] on div "Menu items Add Sort Manage items" at bounding box center [461, 94] width 350 height 24
click at [447, 89] on input "search" at bounding box center [419, 93] width 86 height 13
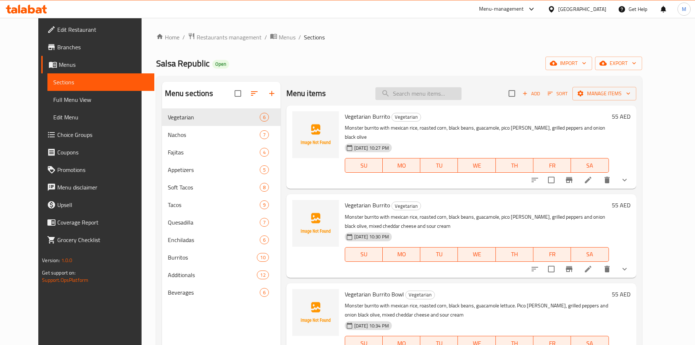
paste input "Bowl"
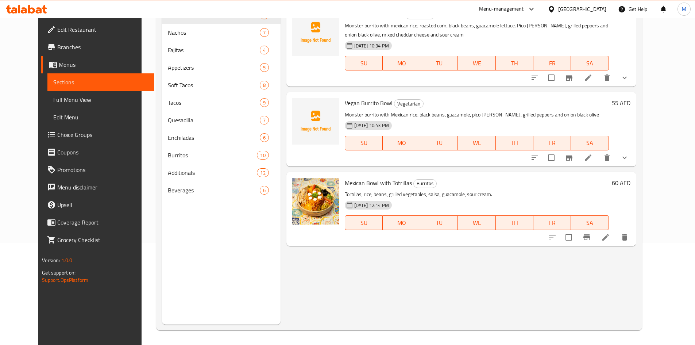
scroll to position [36, 0]
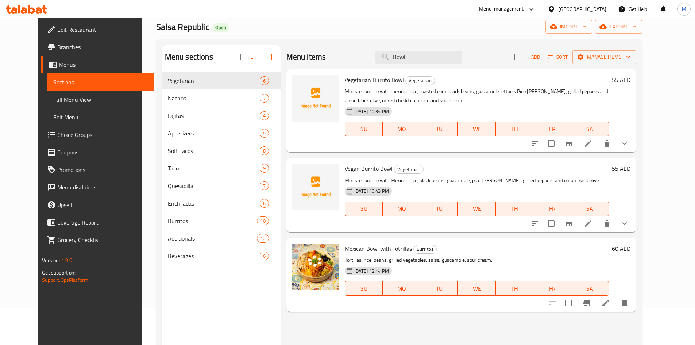
type input "Bowl"
drag, startPoint x: 336, startPoint y: 169, endPoint x: 380, endPoint y: 166, distance: 44.2
click at [380, 166] on span "Vegan Burrito Bowl" at bounding box center [369, 168] width 48 height 11
click at [418, 184] on p "Monster burrito with Mexican rice, black beans, guacamole, pico [PERSON_NAME], …" at bounding box center [477, 180] width 264 height 9
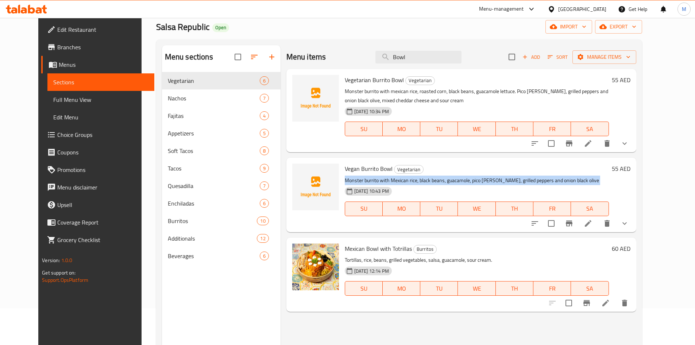
click at [418, 184] on p "Monster burrito with Mexican rice, black beans, guacamole, pico [PERSON_NAME], …" at bounding box center [477, 180] width 264 height 9
copy div "Monster burrito with Mexican rice, black beans, guacamole, pico [PERSON_NAME], …"
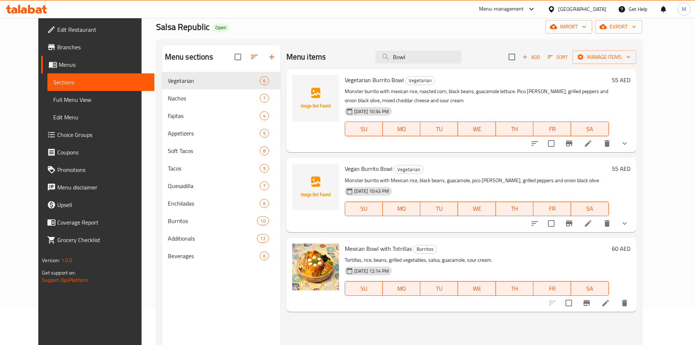
click at [429, 166] on h6 "Vegan Burrito Bowl Vegetarian" at bounding box center [477, 169] width 264 height 10
click at [441, 58] on input "Bowl" at bounding box center [419, 57] width 86 height 13
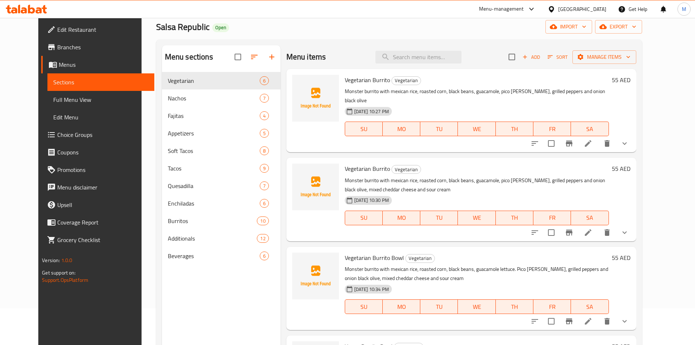
click at [371, 79] on span "Vegetarian Burrito" at bounding box center [367, 79] width 45 height 11
copy h6 "Burrito"
click at [423, 53] on input "search" at bounding box center [419, 57] width 86 height 13
paste input "Burrito"
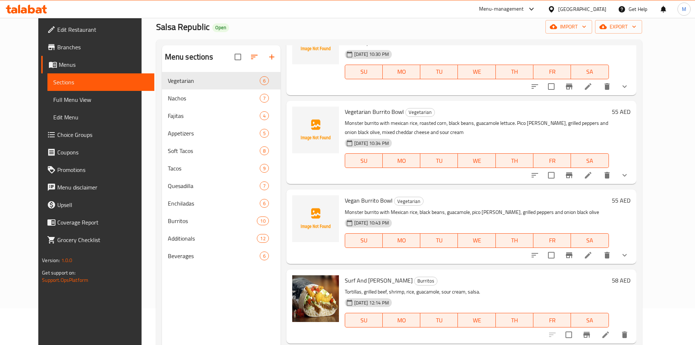
scroll to position [182, 0]
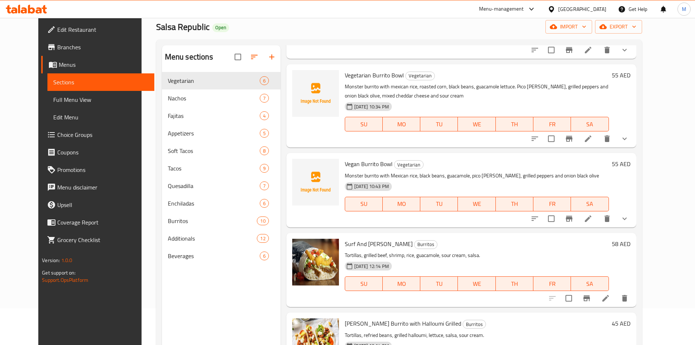
click at [345, 158] on span "Vegan Burrito Bowl" at bounding box center [369, 163] width 48 height 11
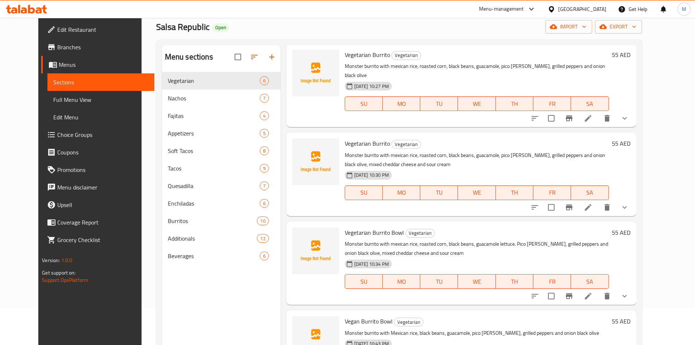
scroll to position [0, 0]
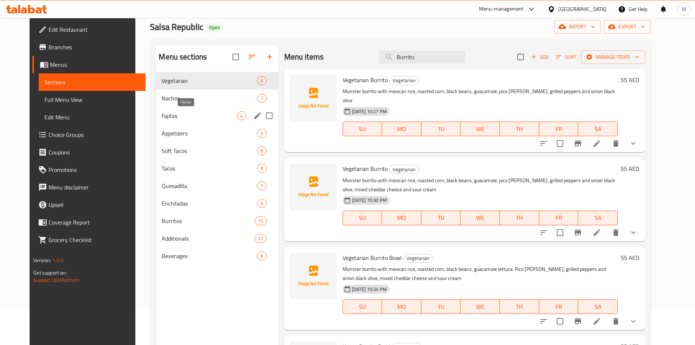
click at [172, 100] on span "Nachos" at bounding box center [210, 98] width 96 height 9
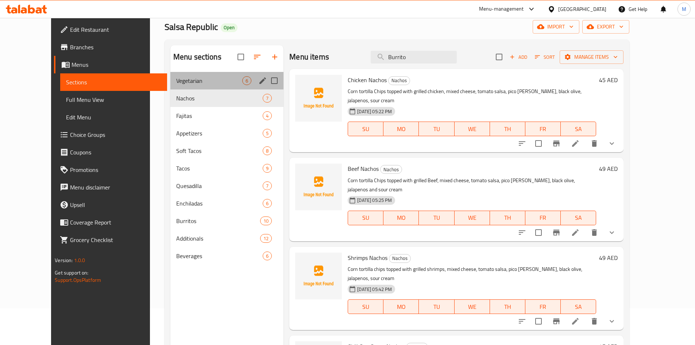
click at [180, 86] on div "Vegetarian 6" at bounding box center [227, 81] width 114 height 18
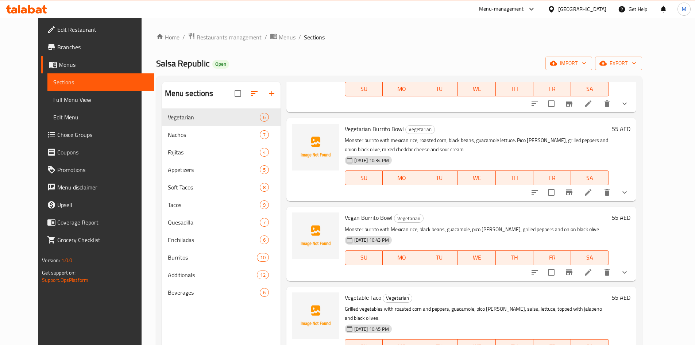
scroll to position [170, 0]
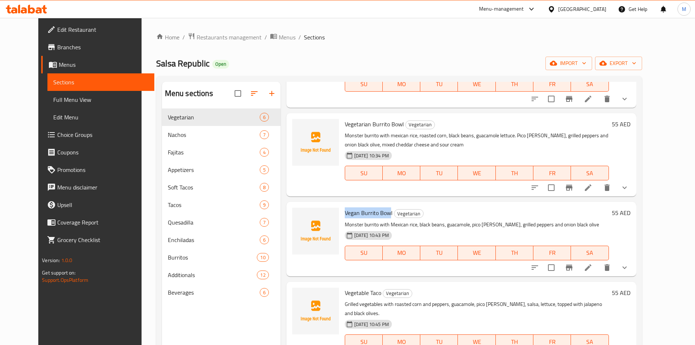
drag, startPoint x: 334, startPoint y: 204, endPoint x: 382, endPoint y: 205, distance: 47.8
click at [382, 205] on div "Vegan Burrito Bowl Vegetarian Monster burrito with Mexican rice, black beans, g…" at bounding box center [477, 239] width 270 height 68
click at [382, 207] on span "Vegan Burrito Bowl" at bounding box center [369, 212] width 48 height 11
click at [433, 220] on p "Monster burrito with Mexican rice, black beans, guacamole, pico [PERSON_NAME], …" at bounding box center [477, 224] width 264 height 9
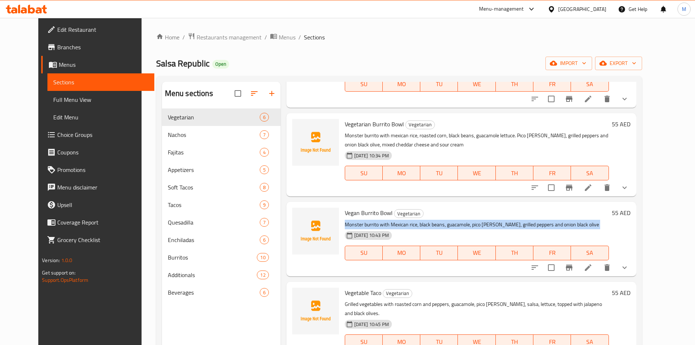
click at [433, 220] on p "Monster burrito with Mexican rice, black beans, guacamole, pico [PERSON_NAME], …" at bounding box center [477, 224] width 264 height 9
click at [504, 220] on p "Monster burrito with Mexican rice, black beans, guacamole, pico [PERSON_NAME], …" at bounding box center [477, 224] width 264 height 9
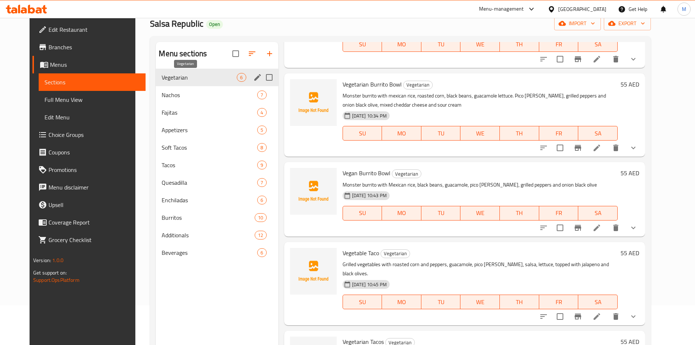
scroll to position [0, 0]
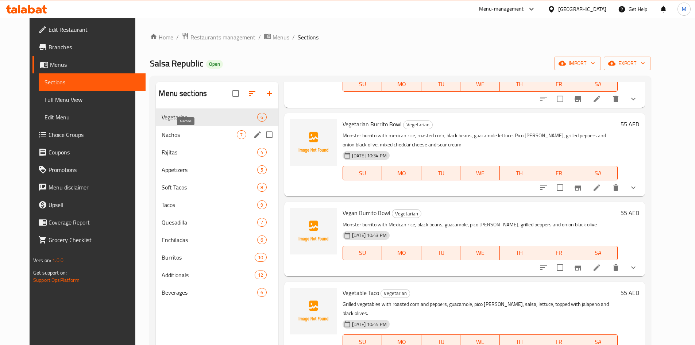
click at [185, 133] on span "Nachos" at bounding box center [199, 134] width 75 height 9
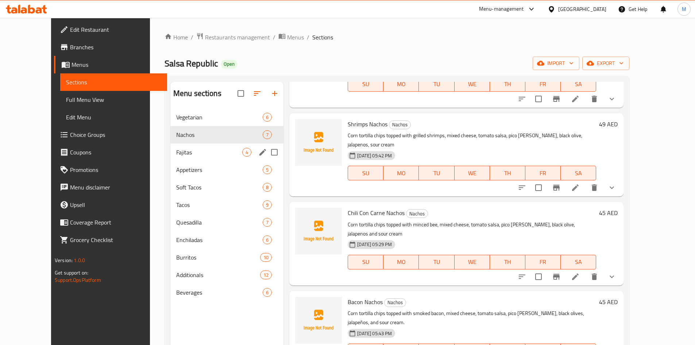
click at [192, 161] on div "Appetizers 5" at bounding box center [227, 170] width 114 height 18
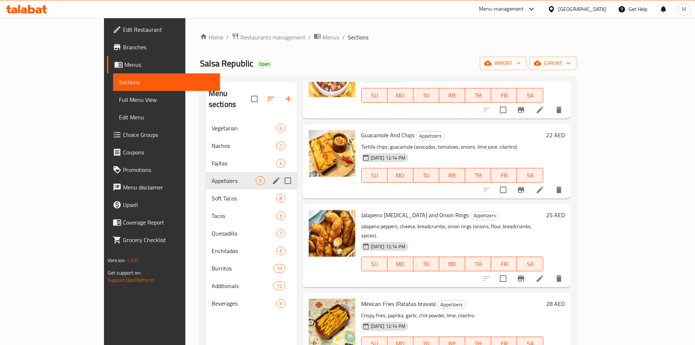
click at [212, 159] on span "Fajitas" at bounding box center [244, 163] width 65 height 9
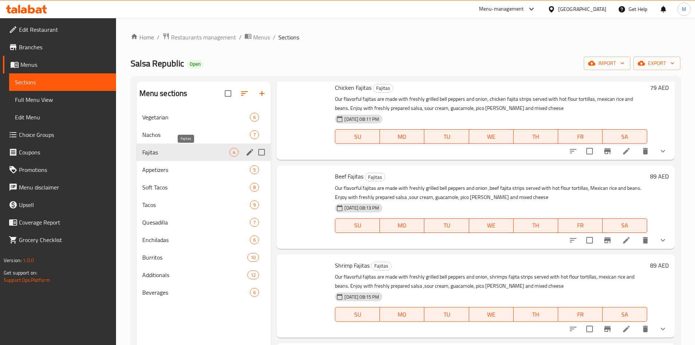
scroll to position [29, 0]
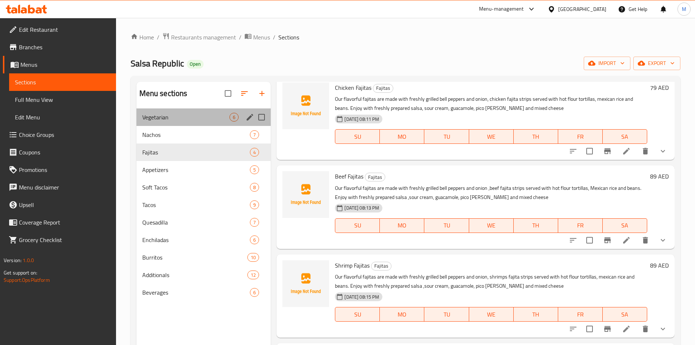
click at [192, 124] on div "Vegetarian 6" at bounding box center [203, 117] width 135 height 18
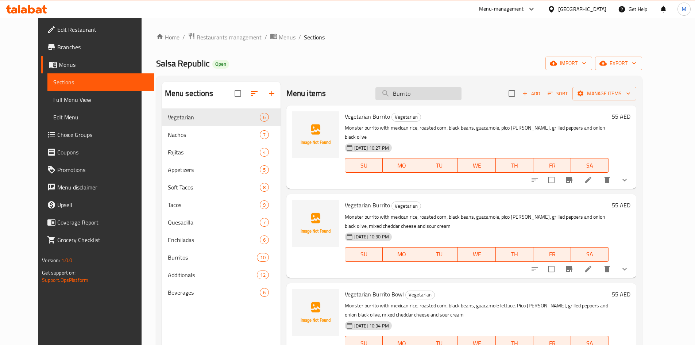
click at [423, 91] on input "Burrito" at bounding box center [419, 93] width 86 height 13
click at [438, 99] on input "Burrito" at bounding box center [419, 93] width 86 height 13
click at [439, 101] on div "Menu items Burrito Add Sort Manage items" at bounding box center [461, 94] width 350 height 24
click at [438, 95] on input "Burrito" at bounding box center [419, 93] width 86 height 13
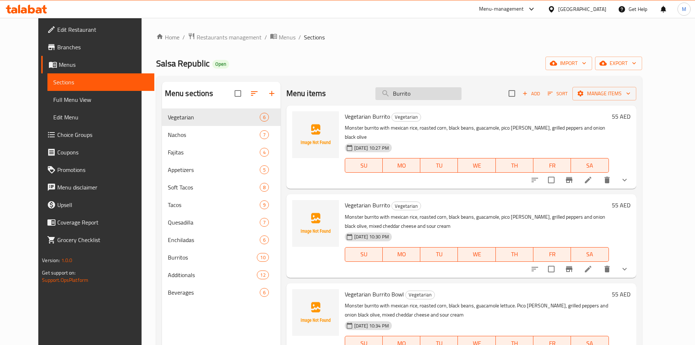
click at [438, 95] on input "Burrito" at bounding box center [419, 93] width 86 height 13
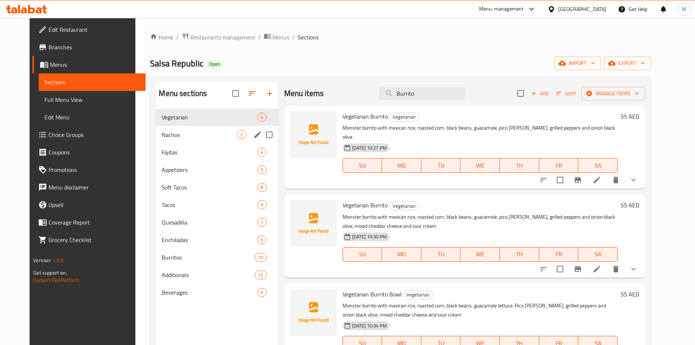
click at [184, 141] on div "Nachos 7" at bounding box center [217, 135] width 122 height 18
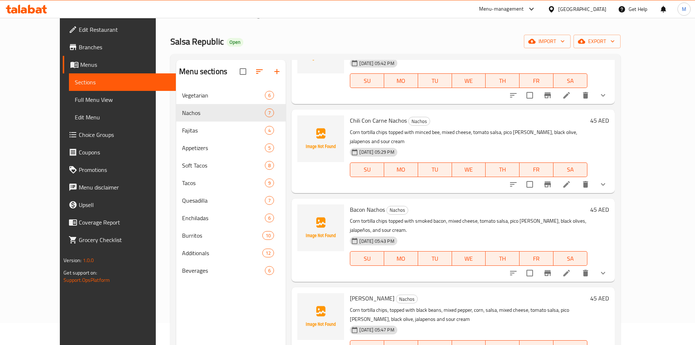
scroll to position [102, 0]
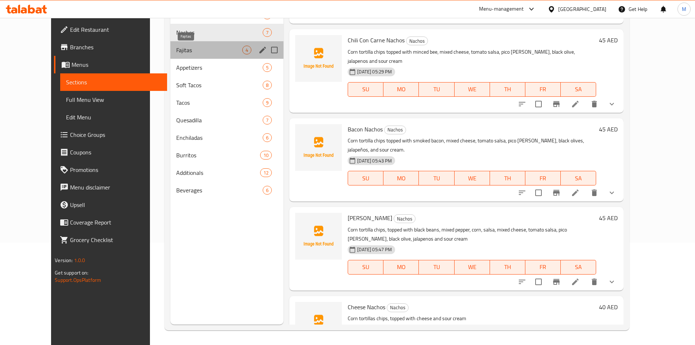
click at [182, 49] on span "Fajitas" at bounding box center [209, 50] width 66 height 9
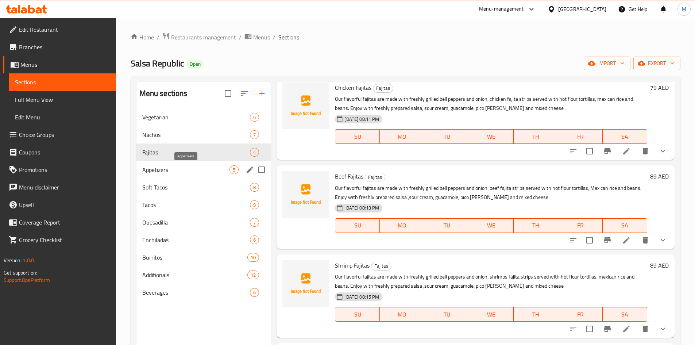
click at [189, 170] on span "Appetizers" at bounding box center [186, 169] width 88 height 9
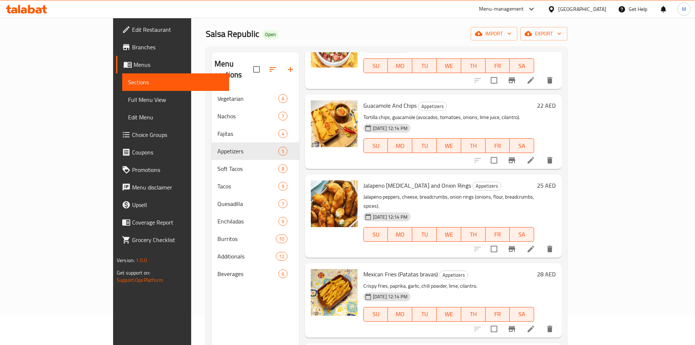
scroll to position [102, 0]
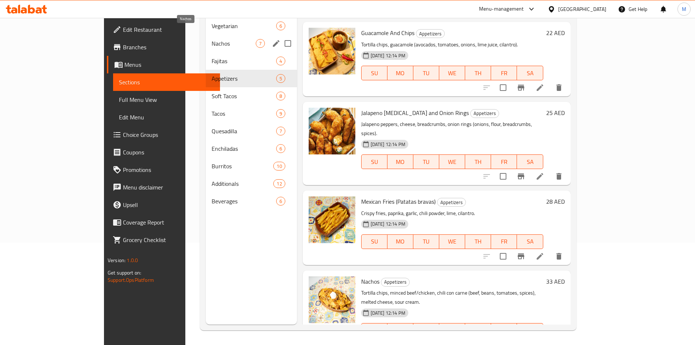
click at [212, 39] on span "Nachos" at bounding box center [234, 43] width 44 height 9
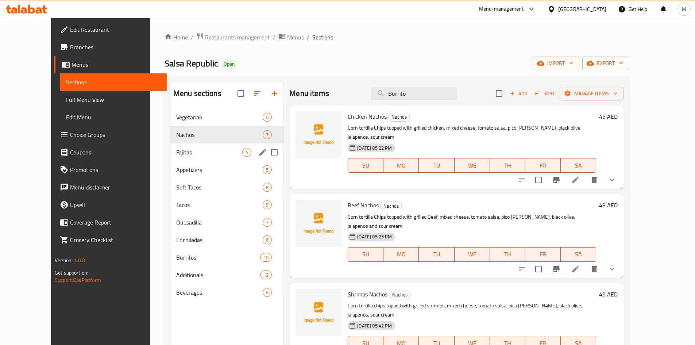
click at [180, 154] on span "Fajitas" at bounding box center [209, 152] width 66 height 9
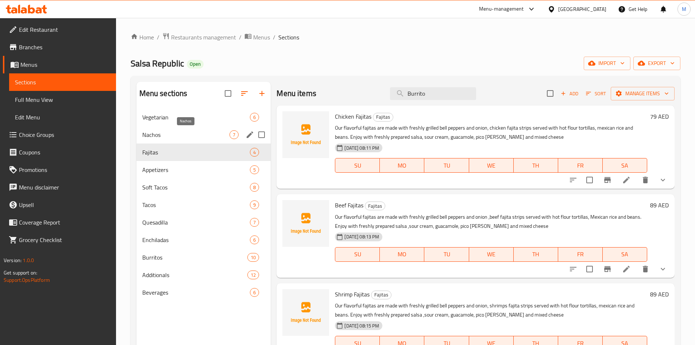
click at [182, 135] on span "Nachos" at bounding box center [186, 134] width 88 height 9
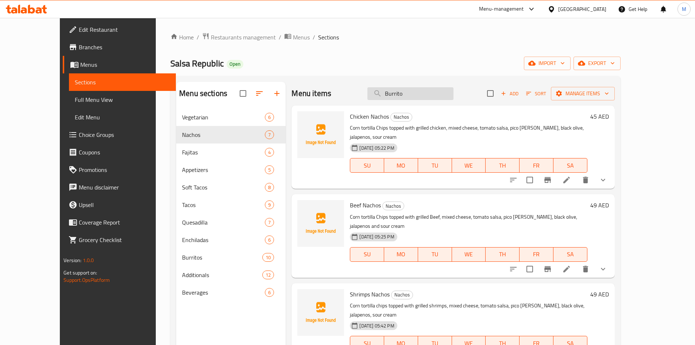
click at [427, 87] on input "Burrito" at bounding box center [411, 93] width 86 height 13
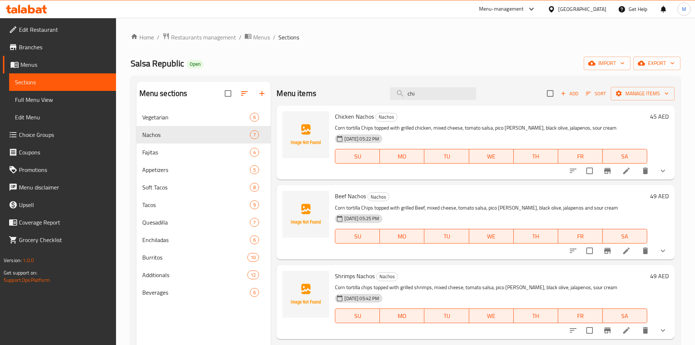
type input "chi"
click at [357, 114] on span "Chicken Nachos" at bounding box center [354, 116] width 39 height 11
click at [470, 115] on h6 "Chicken Nachos Nachos" at bounding box center [491, 116] width 312 height 10
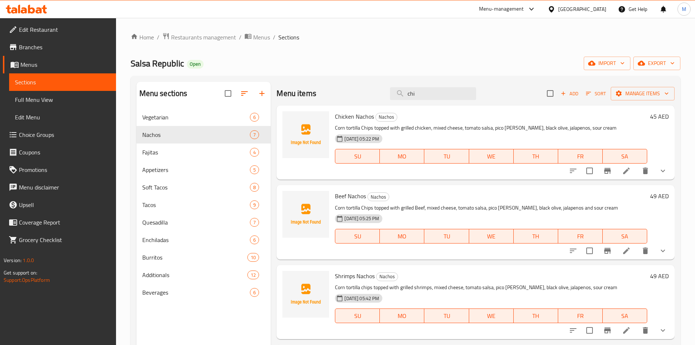
drag, startPoint x: 345, startPoint y: 137, endPoint x: 385, endPoint y: 138, distance: 39.8
click at [382, 138] on span "[DATE] 05:22 PM" at bounding box center [362, 138] width 41 height 7
click at [449, 136] on div "[DATE] 05:22 PM SU MO TU WE TH FR SA" at bounding box center [491, 150] width 318 height 39
drag, startPoint x: 346, startPoint y: 137, endPoint x: 435, endPoint y: 138, distance: 88.3
click at [435, 138] on div "[DATE] 05:22 PM SU MO TU WE TH FR SA" at bounding box center [491, 150] width 318 height 39
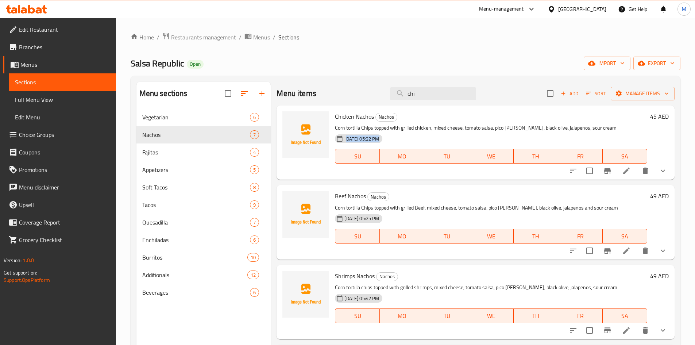
click at [435, 138] on div "[DATE] 05:22 PM SU MO TU WE TH FR SA" at bounding box center [491, 150] width 318 height 39
drag, startPoint x: 346, startPoint y: 138, endPoint x: 390, endPoint y: 140, distance: 43.8
click at [382, 140] on span "[DATE] 05:22 PM" at bounding box center [362, 138] width 41 height 7
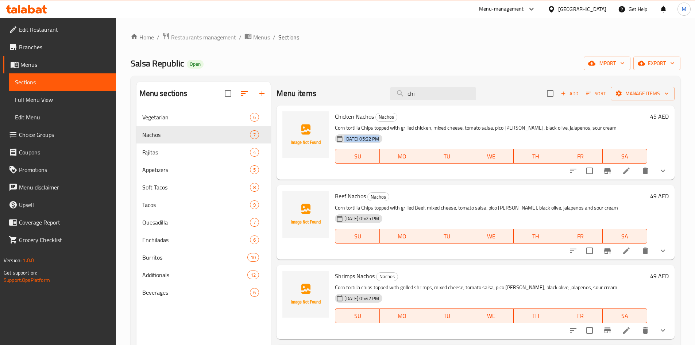
click at [382, 140] on span "[DATE] 05:22 PM" at bounding box center [362, 138] width 41 height 7
click at [395, 138] on div "[DATE] 05:22 PM" at bounding box center [372, 138] width 80 height 15
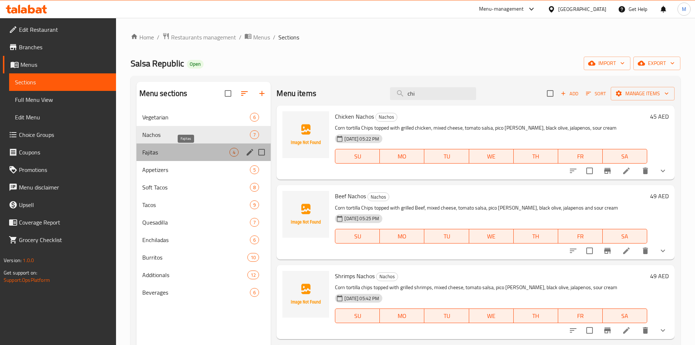
drag, startPoint x: 199, startPoint y: 152, endPoint x: 201, endPoint y: 141, distance: 10.8
click at [199, 152] on span "Fajitas" at bounding box center [186, 152] width 88 height 9
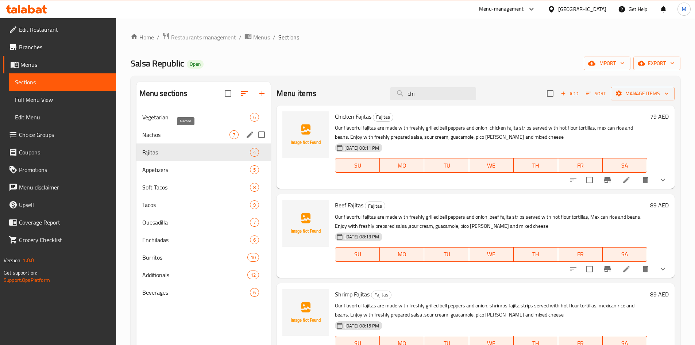
click at [203, 134] on span "Nachos" at bounding box center [186, 134] width 88 height 9
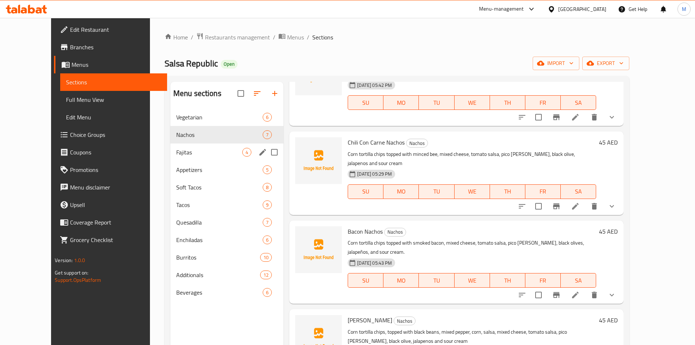
click at [188, 153] on span "Fajitas" at bounding box center [209, 152] width 66 height 9
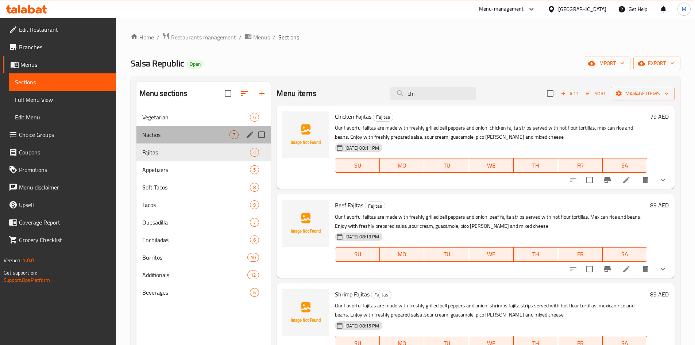
click at [182, 129] on div "Nachos 7" at bounding box center [203, 135] width 135 height 18
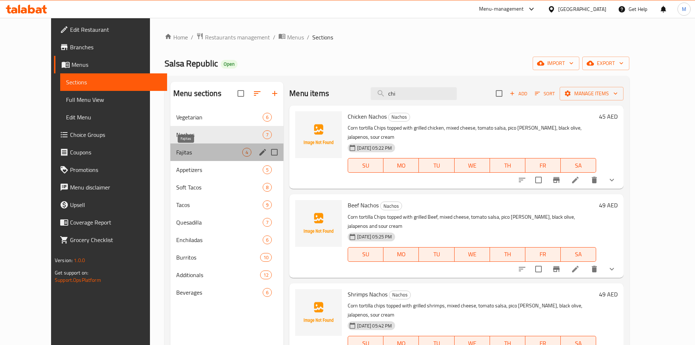
click at [182, 153] on span "Fajitas" at bounding box center [209, 152] width 66 height 9
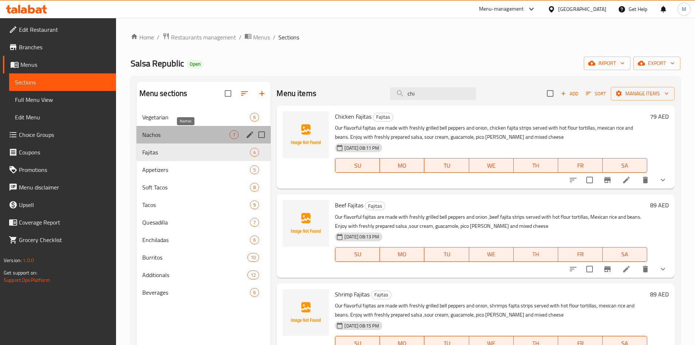
click at [185, 131] on span "Nachos" at bounding box center [186, 134] width 88 height 9
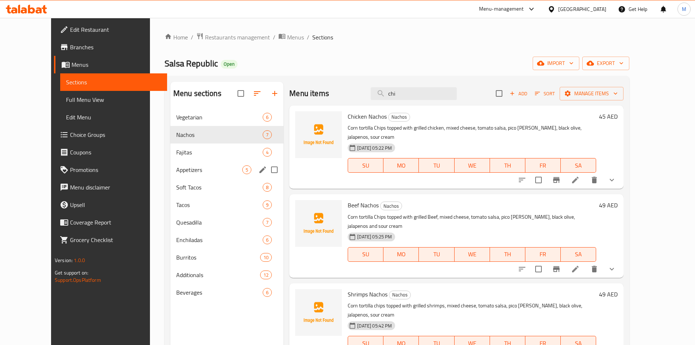
click at [174, 144] on div "[DEMOGRAPHIC_DATA] 4" at bounding box center [227, 152] width 114 height 18
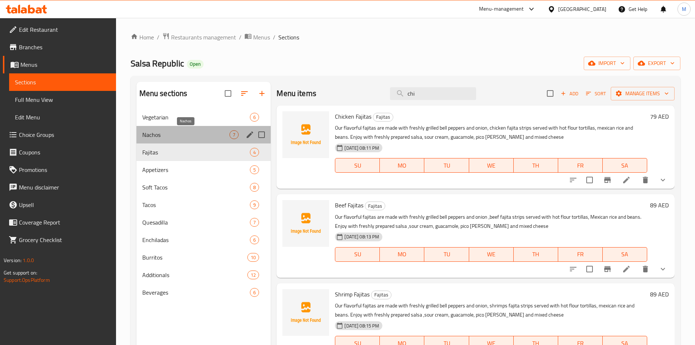
click at [181, 134] on span "Nachos" at bounding box center [186, 134] width 88 height 9
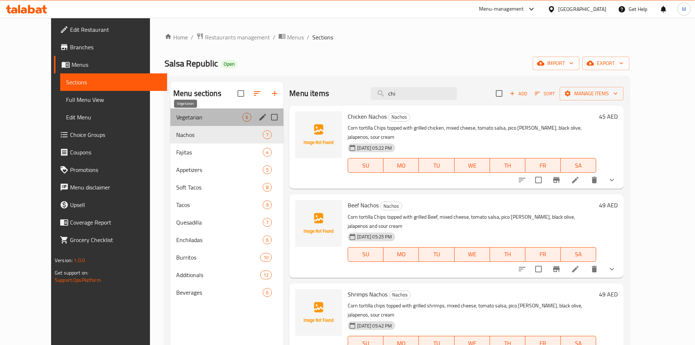
click at [190, 120] on span "Vegetarian" at bounding box center [209, 117] width 66 height 9
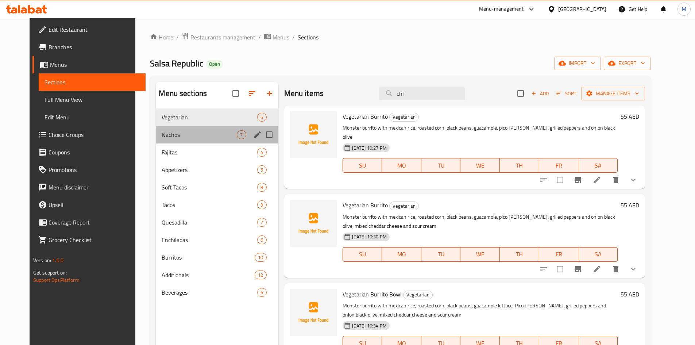
click at [188, 142] on div "Nachos 7" at bounding box center [217, 135] width 122 height 18
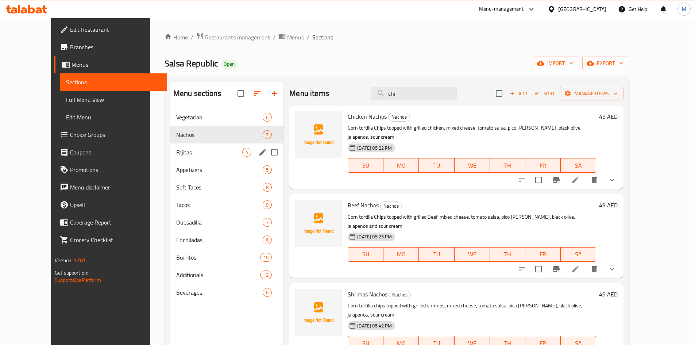
click at [188, 147] on div "[DEMOGRAPHIC_DATA] 4" at bounding box center [227, 152] width 114 height 18
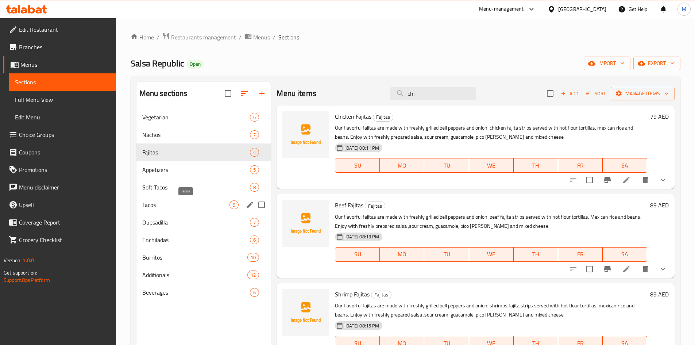
click at [173, 205] on span "Tacos" at bounding box center [186, 204] width 88 height 9
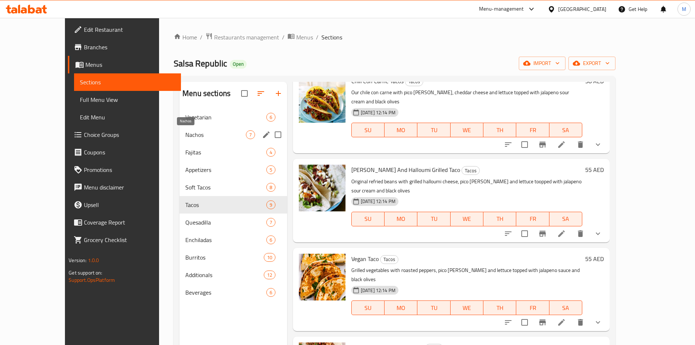
click at [210, 135] on span "Nachos" at bounding box center [215, 134] width 61 height 9
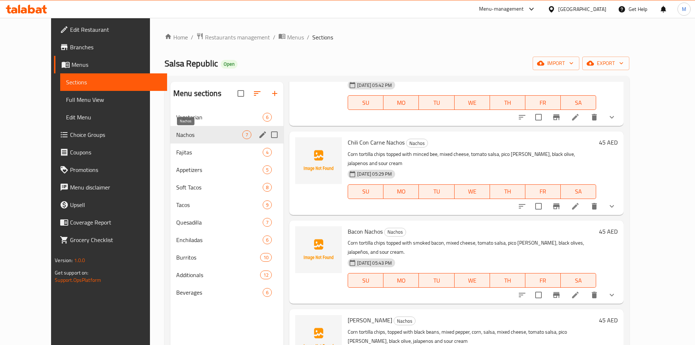
click at [182, 112] on div "Vegetarian 6" at bounding box center [227, 117] width 114 height 18
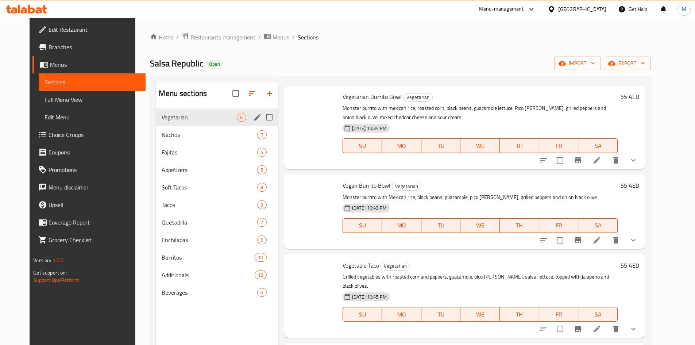
scroll to position [170, 0]
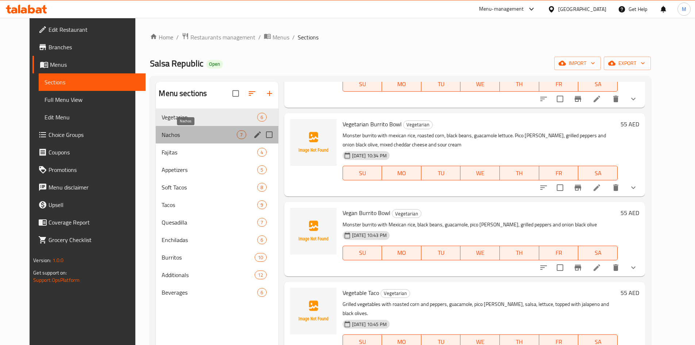
click at [173, 134] on span "Nachos" at bounding box center [199, 134] width 75 height 9
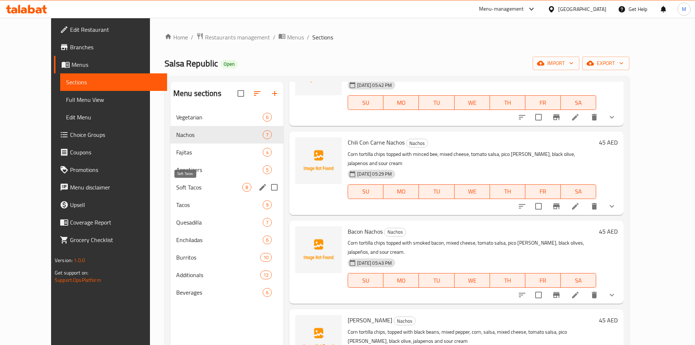
click at [188, 184] on span "Soft Tacos" at bounding box center [209, 187] width 66 height 9
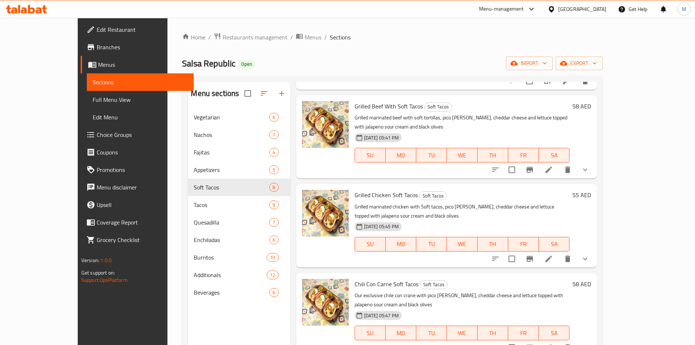
scroll to position [311, 0]
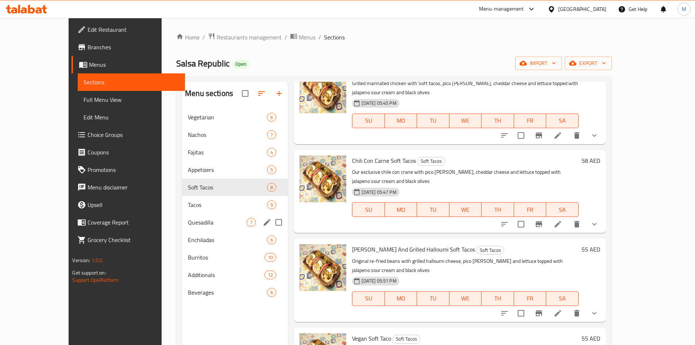
click at [188, 208] on span "Tacos" at bounding box center [227, 204] width 79 height 9
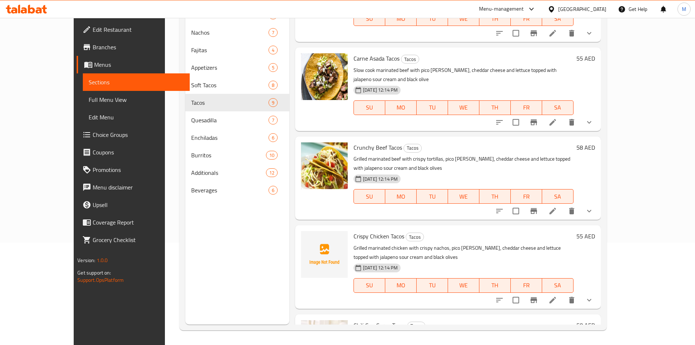
scroll to position [73, 0]
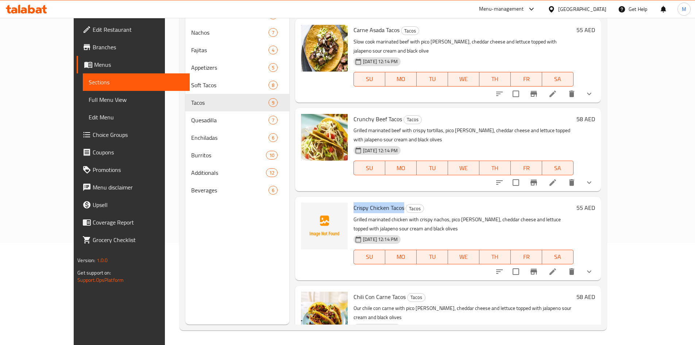
drag, startPoint x: 335, startPoint y: 182, endPoint x: 385, endPoint y: 178, distance: 50.1
click at [385, 202] on span "Crispy Chicken Tacos" at bounding box center [379, 207] width 51 height 11
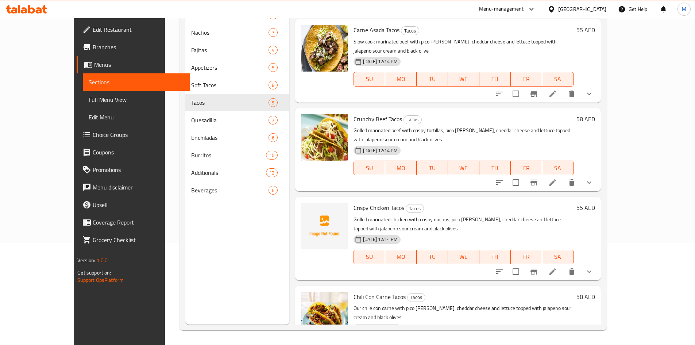
click at [464, 203] on h6 "Crispy Chicken Tacos Tacos" at bounding box center [464, 208] width 220 height 10
click at [468, 215] on p "Grilled marinated chicken with crispy nachos, pico [PERSON_NAME], cheddar chees…" at bounding box center [464, 224] width 220 height 18
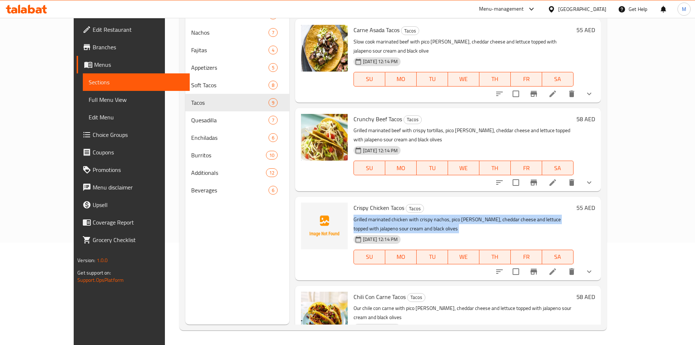
click at [468, 215] on p "Grilled marinated chicken with crispy nachos, pico [PERSON_NAME], cheddar chees…" at bounding box center [464, 224] width 220 height 18
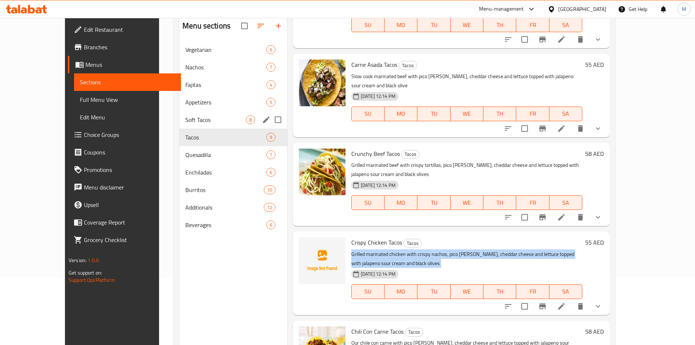
scroll to position [0, 0]
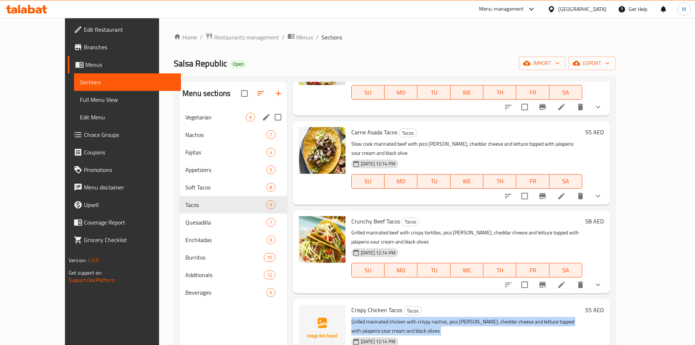
click at [196, 112] on div "Vegetarian 6" at bounding box center [234, 117] width 108 height 18
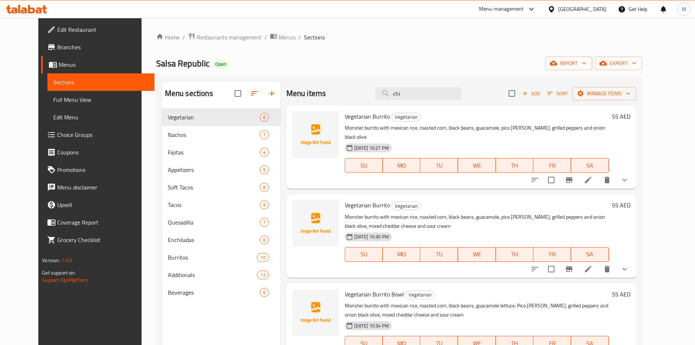
click at [418, 127] on p "Monster burrito with mexican rice, roasted corn, black beans, guacamole, pico […" at bounding box center [477, 132] width 264 height 18
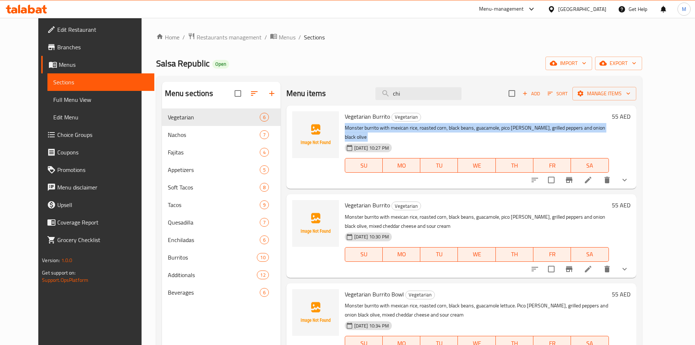
click at [418, 127] on p "Monster burrito with mexican rice, roasted corn, black beans, guacamole, pico […" at bounding box center [477, 132] width 264 height 18
click at [442, 127] on p "Monster burrito with mexican rice, roasted corn, black beans, guacamole, pico […" at bounding box center [477, 132] width 264 height 18
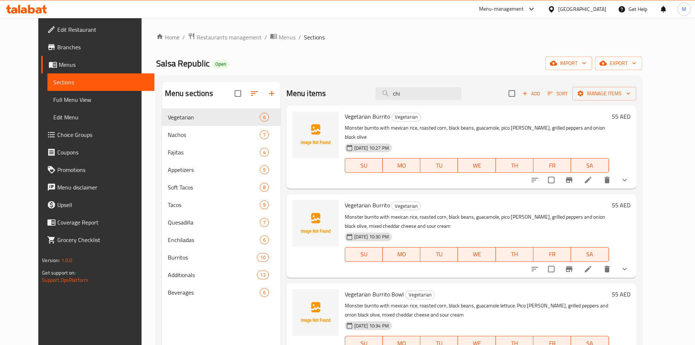
click at [373, 80] on div "Menu sections Vegetarian 6 Nachos 7 Fajitas 4 Appetizers 5 Soft Tacos 8 Tacos 9…" at bounding box center [399, 254] width 486 height 357
click at [383, 58] on div "Salsa Republic Open import export" at bounding box center [399, 64] width 486 height 14
click at [188, 41] on span "breadcrumb" at bounding box center [192, 36] width 9 height 9
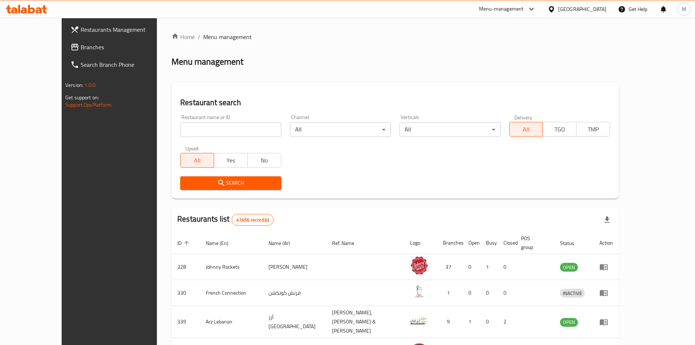
click at [238, 135] on input "search" at bounding box center [230, 129] width 101 height 15
paste input "The Souvlaki"
type input "The Souvlaki"
click button "Search" at bounding box center [230, 183] width 101 height 14
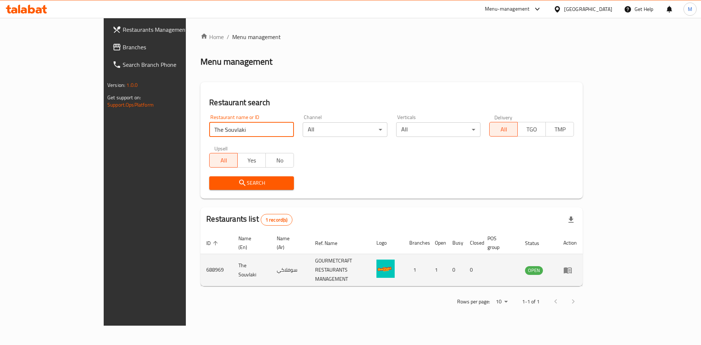
click at [572, 267] on icon "enhanced table" at bounding box center [568, 270] width 8 height 6
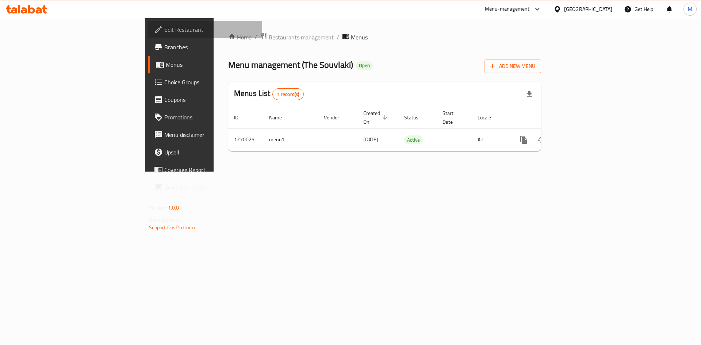
click at [164, 30] on span "Edit Restaurant" at bounding box center [210, 29] width 92 height 9
